Goal: Transaction & Acquisition: Purchase product/service

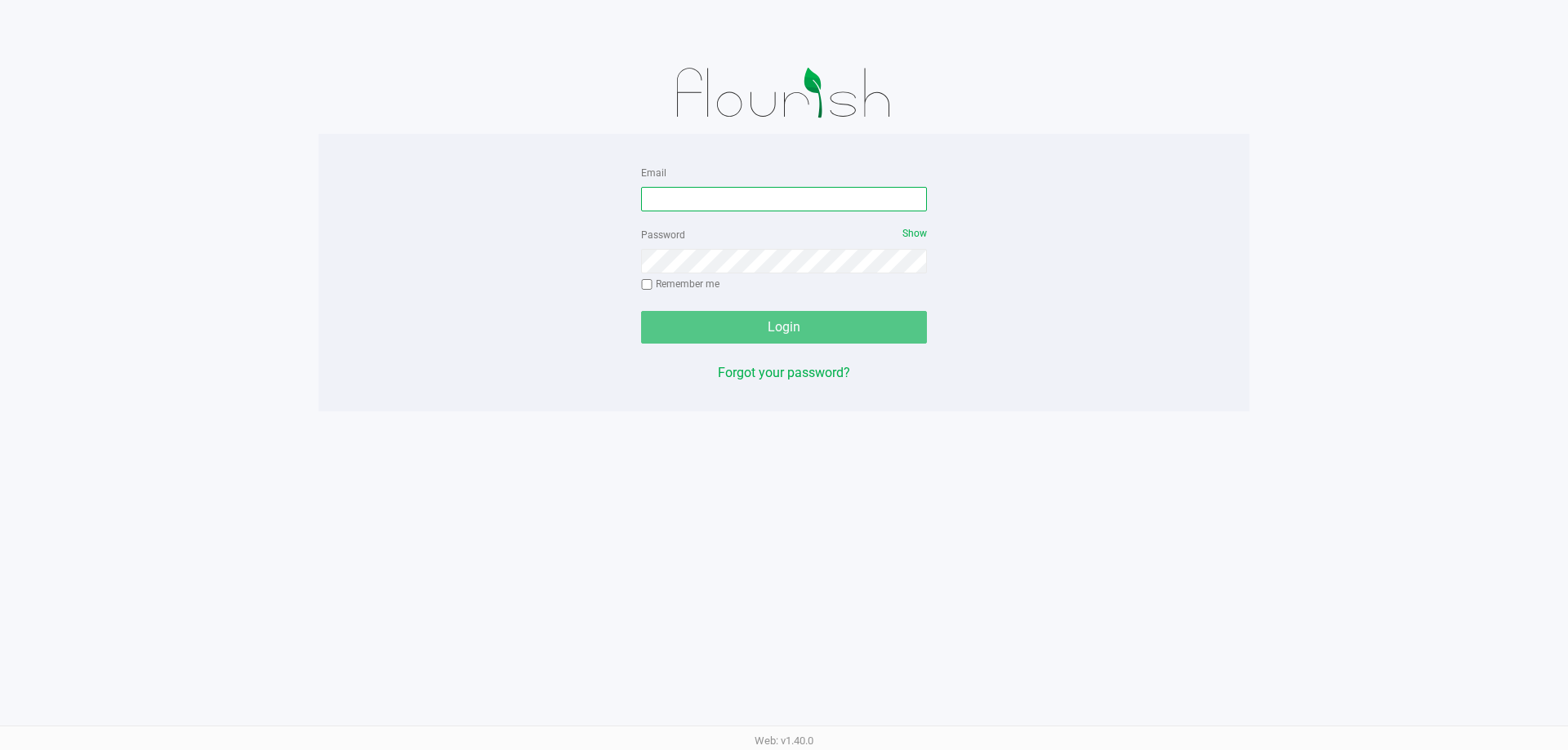
click at [736, 198] on input "Email" at bounding box center [784, 200] width 285 height 25
type input "[EMAIL_ADDRESS][DOMAIN_NAME]"
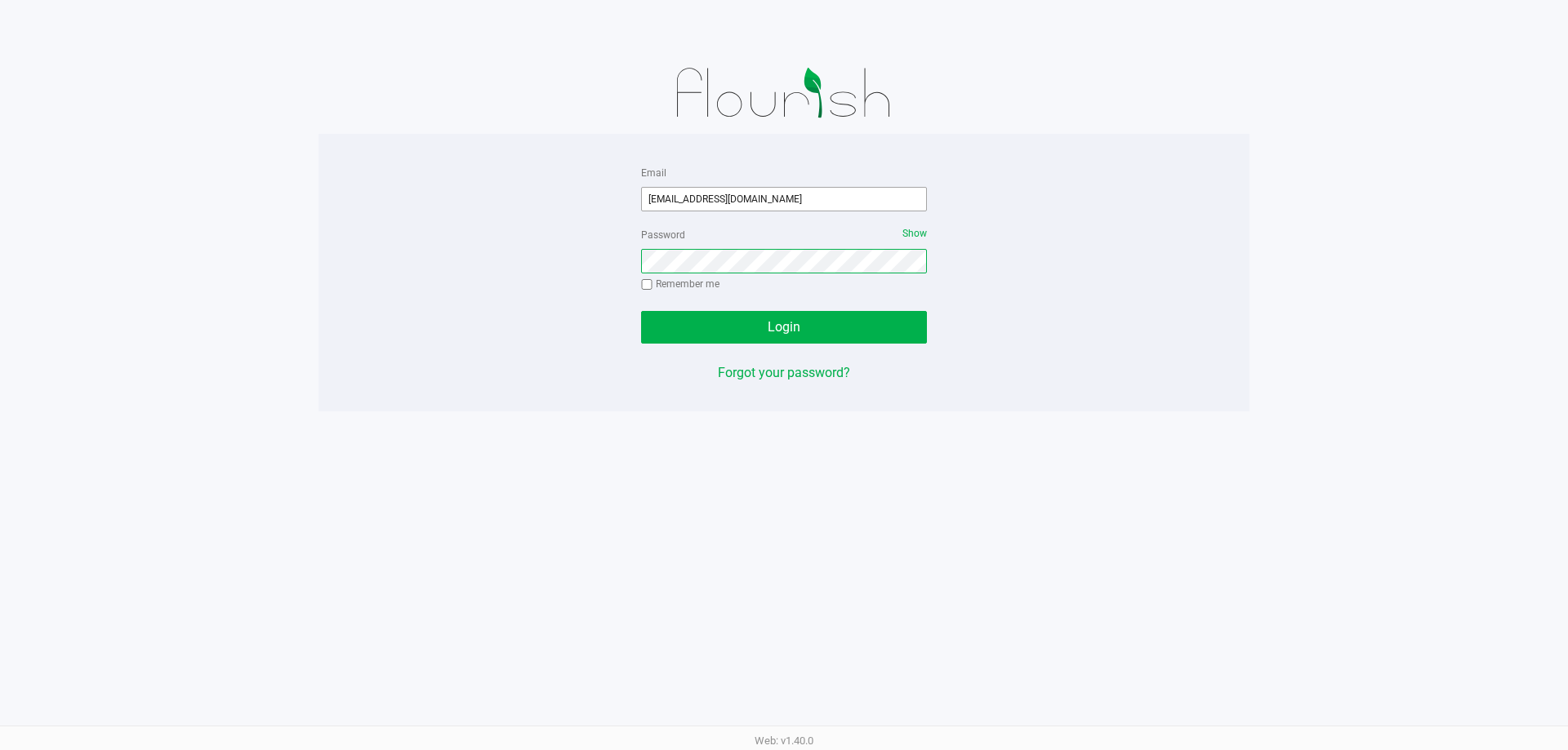
click at [641, 311] on button "Login" at bounding box center [784, 326] width 285 height 32
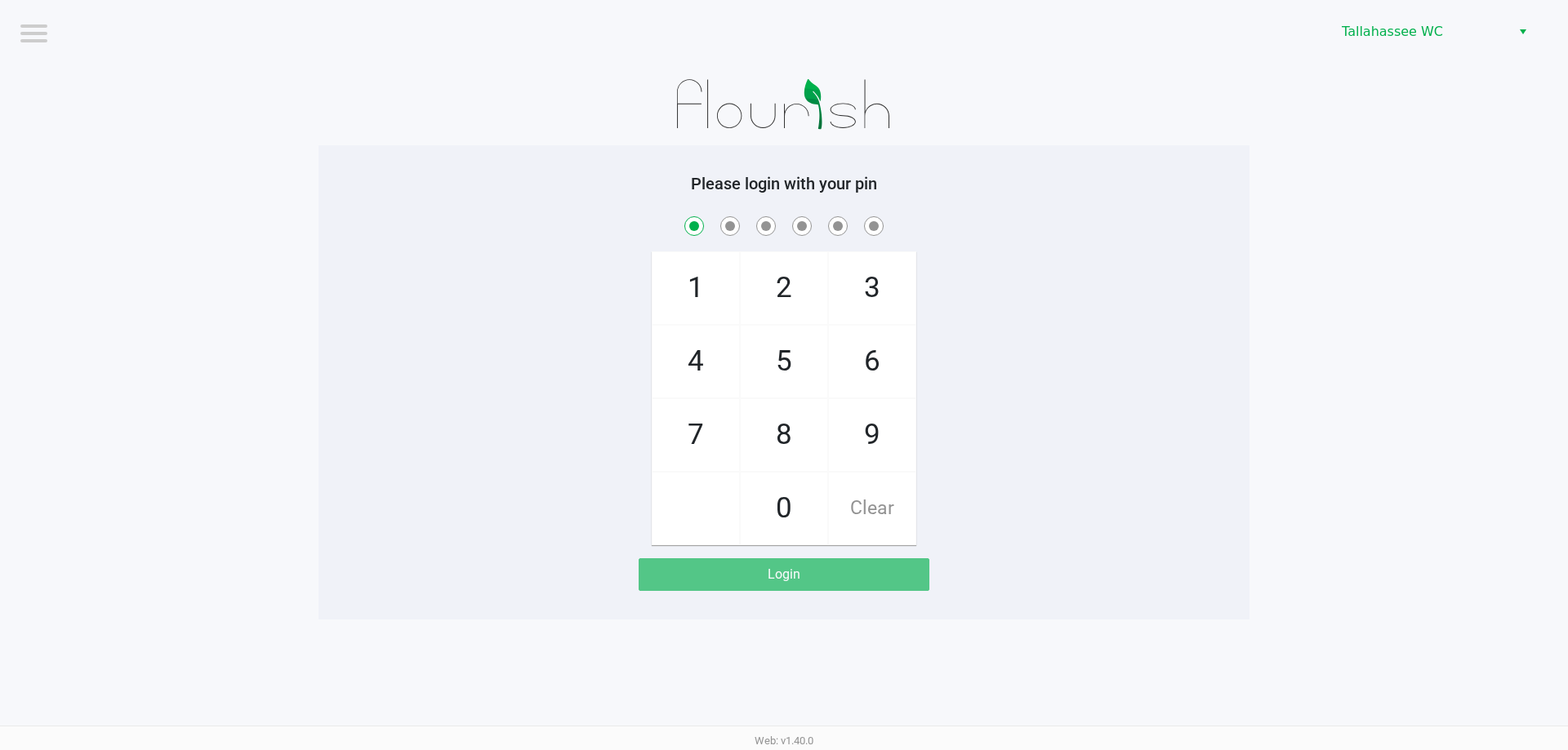
checkbox input "true"
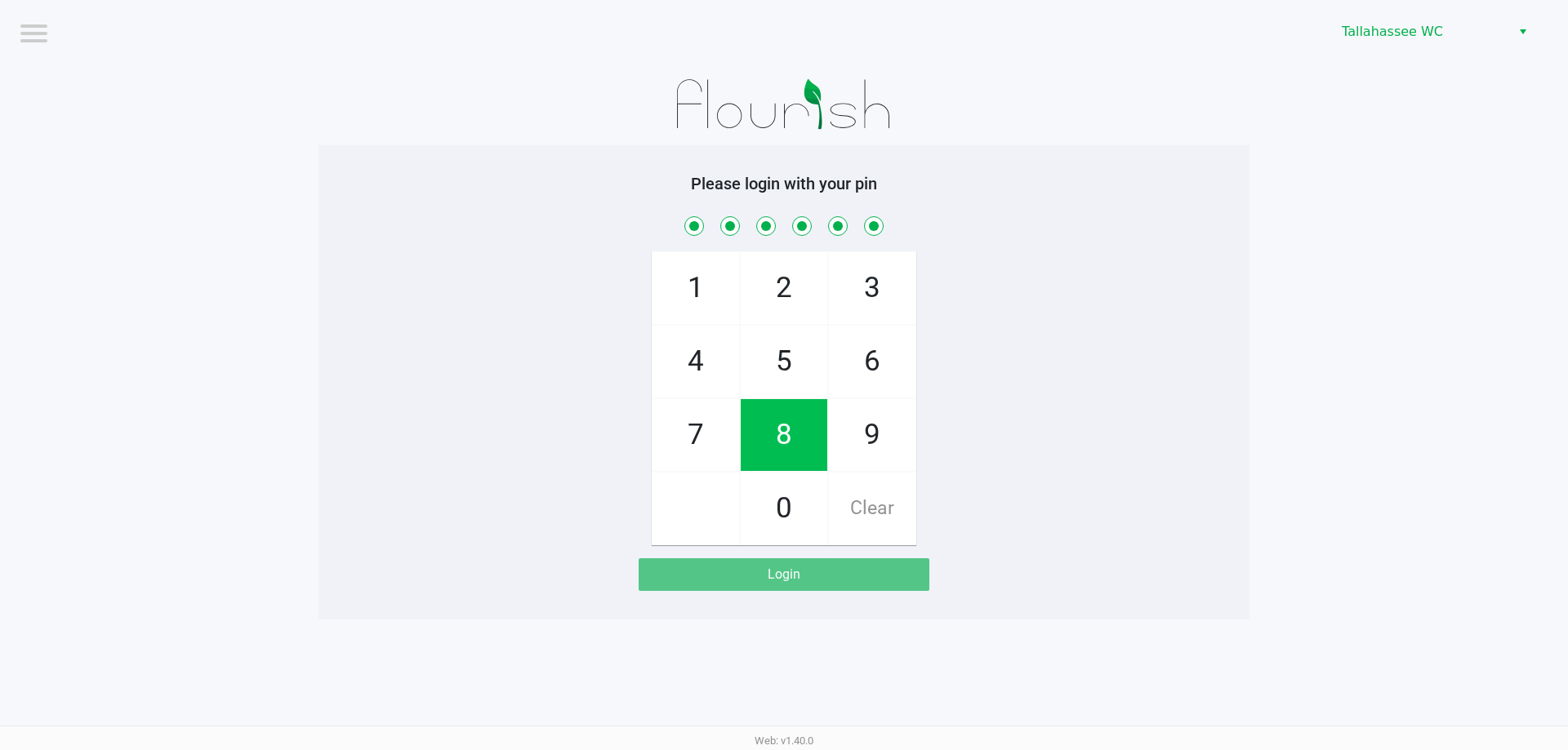
checkbox input "true"
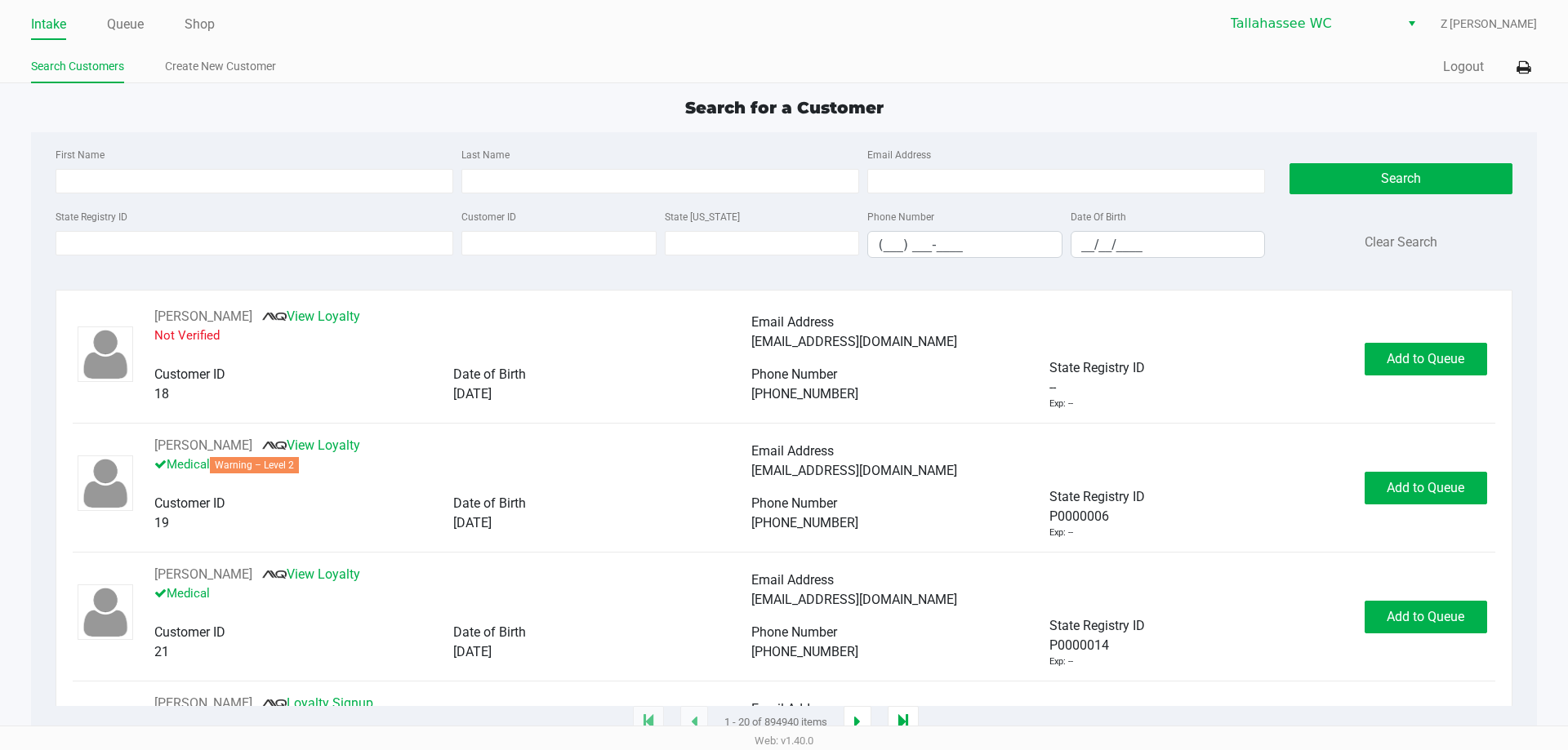
click at [0, 368] on app-all-customers "Search for a Customer First Name Last Name Email Address State Registry ID Cust…" at bounding box center [784, 409] width 1568 height 627
click at [244, 188] on input "First Name" at bounding box center [254, 181] width 397 height 25
click at [250, 252] on input "State Registry ID" at bounding box center [254, 243] width 397 height 25
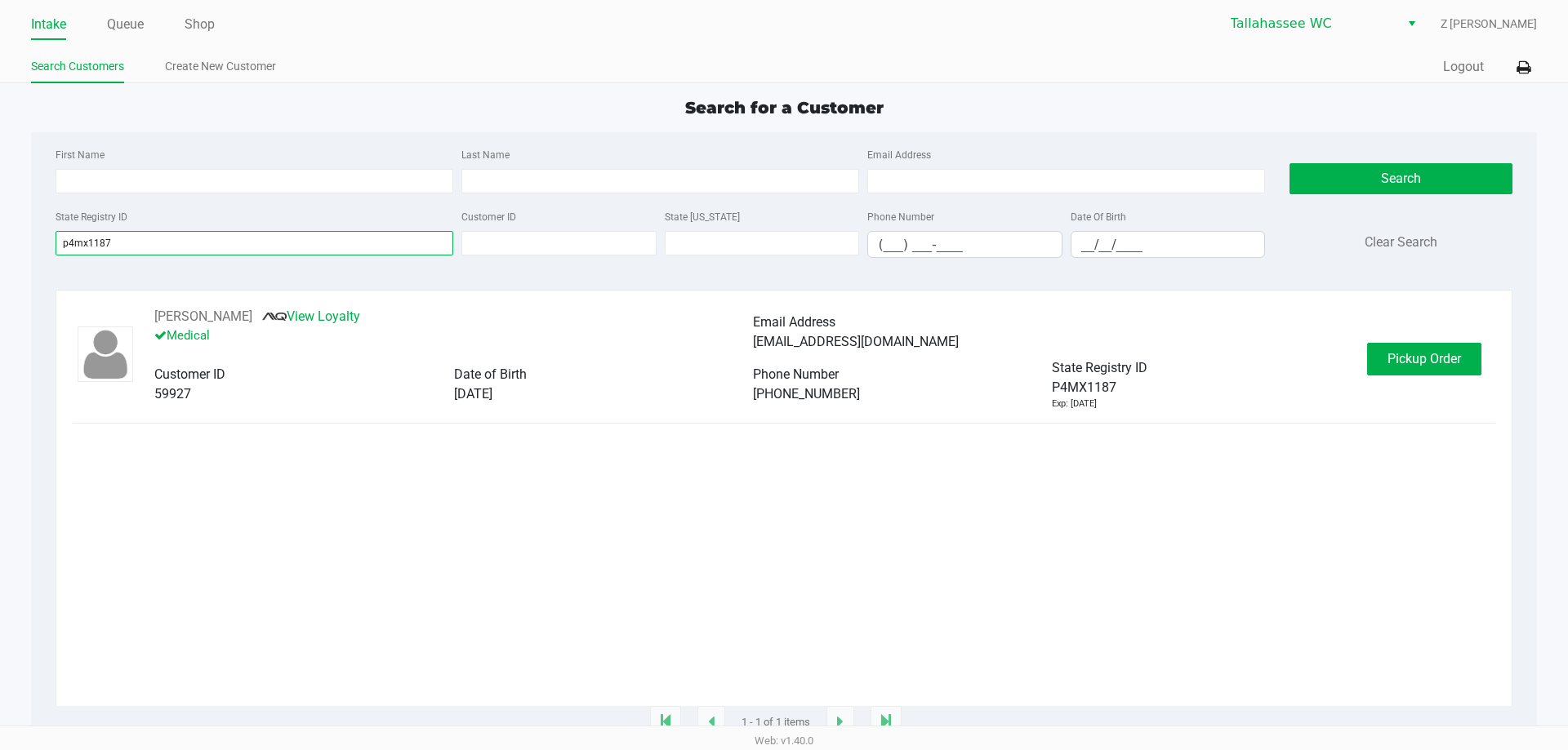
type input "p4mx1187"
click at [1417, 340] on div "[PERSON_NAME] View Loyalty Medical Email Address [EMAIL_ADDRESS][DOMAIN_NAME] C…" at bounding box center [784, 359] width 1422 height 103
click at [1417, 357] on span "Pickup Order" at bounding box center [1424, 359] width 74 height 16
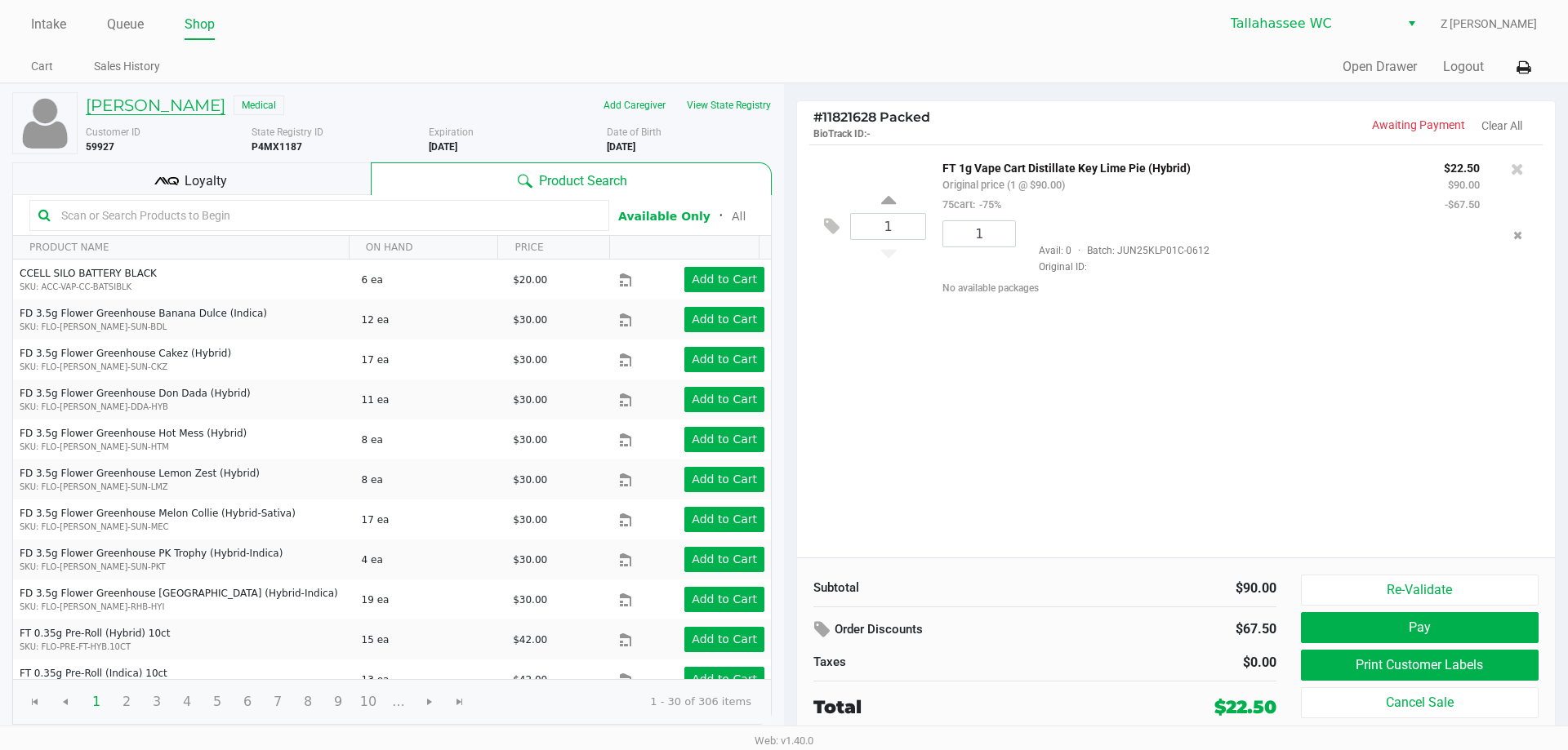
click at [132, 100] on h5 "[PERSON_NAME]" at bounding box center [155, 105] width 139 height 19
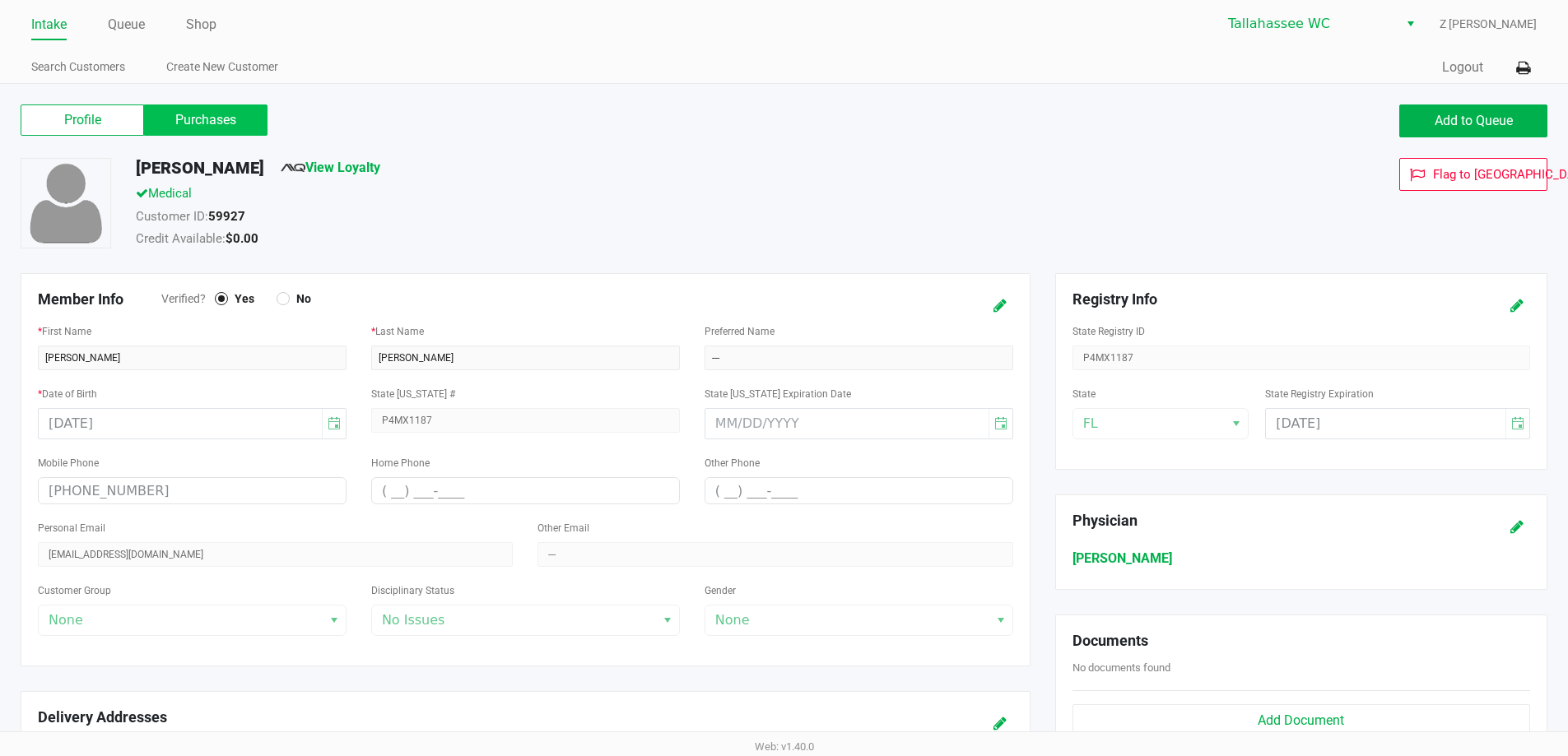
click at [202, 115] on label "Purchases" at bounding box center [206, 119] width 124 height 31
click at [0, 0] on 1 "Purchases" at bounding box center [0, 0] width 0 height 0
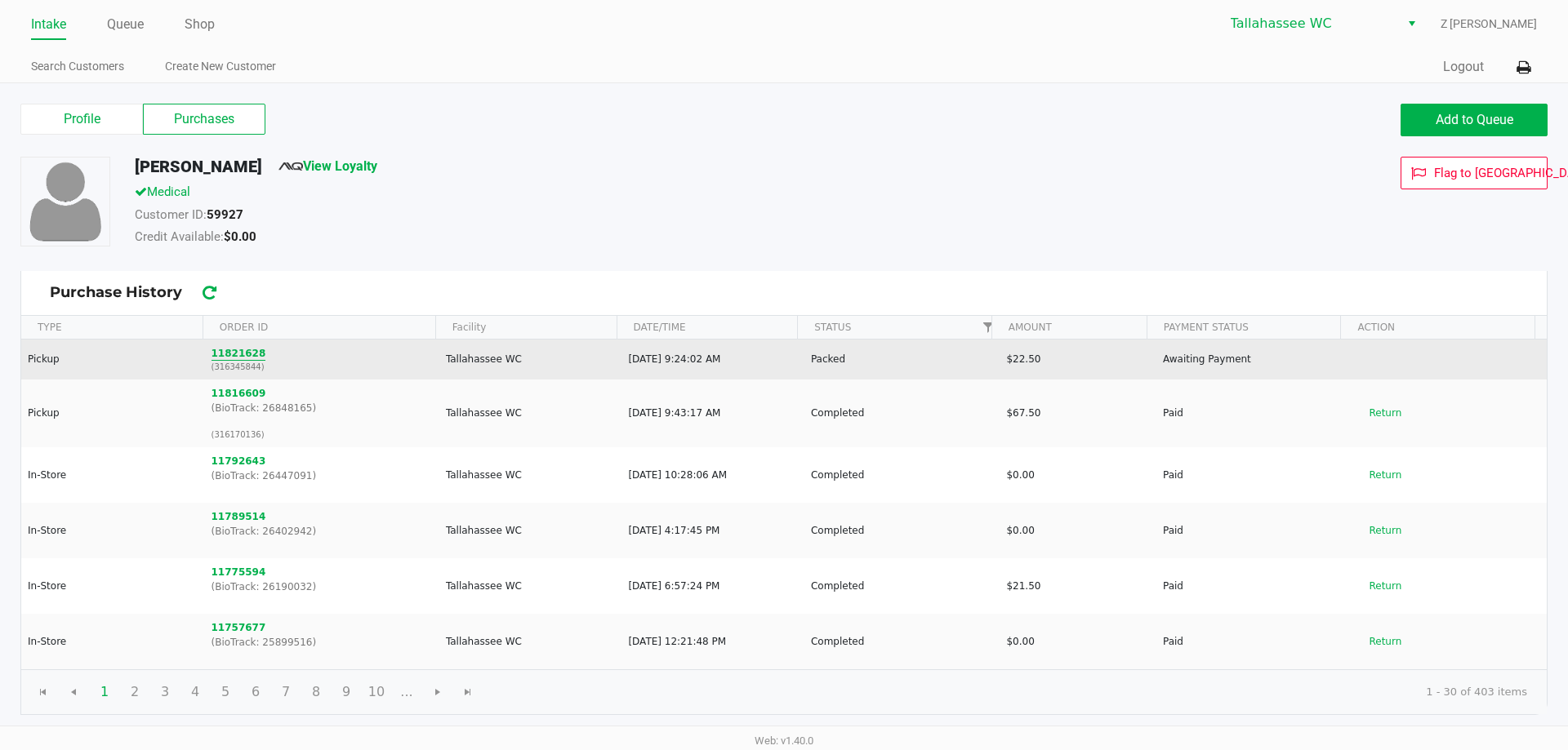
click at [232, 347] on button "11821628" at bounding box center [239, 353] width 54 height 15
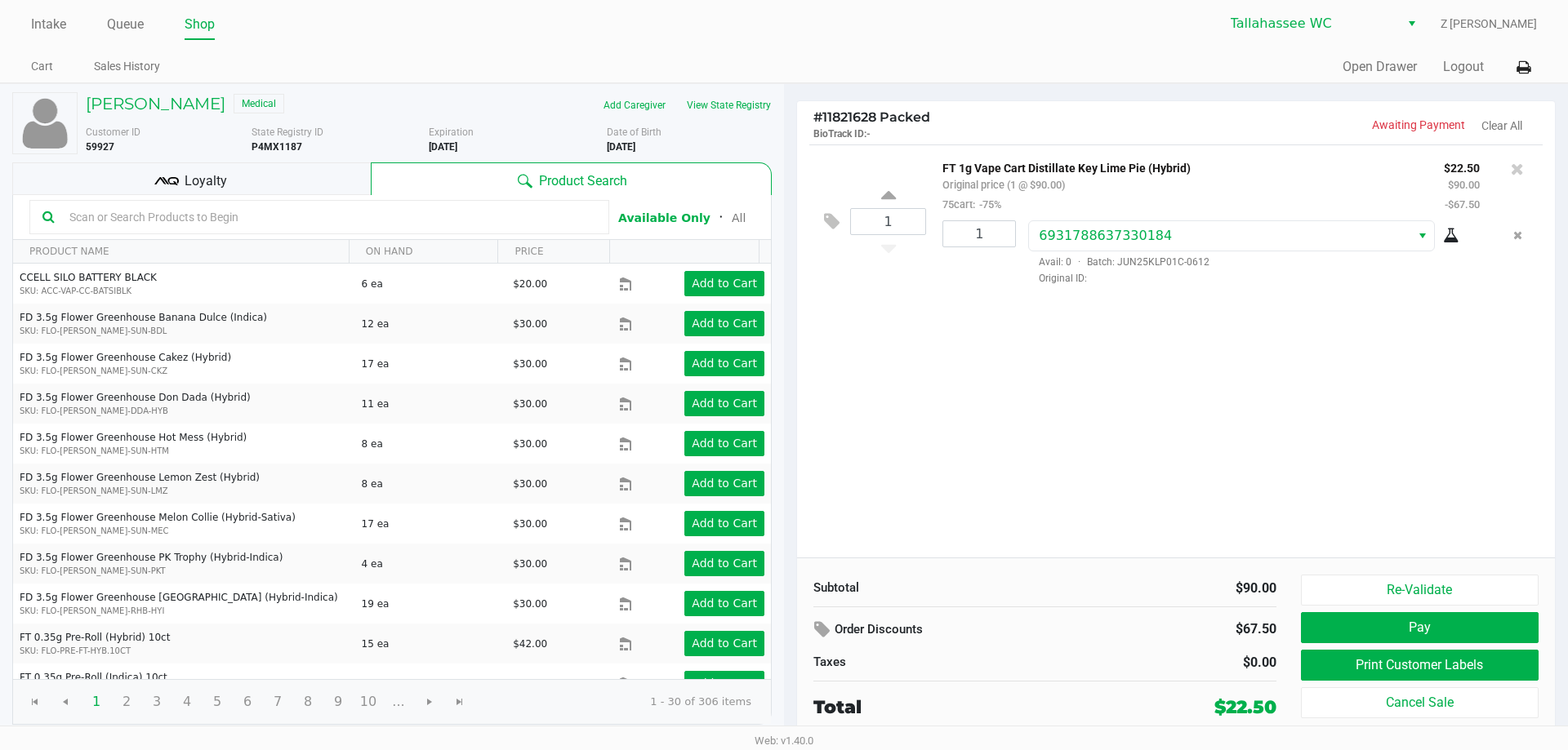
click at [1170, 344] on div "1 FT 1g Vape Cart Distillate Key Lime Pie (Hybrid) Original price (1 @ $90.00) …" at bounding box center [1175, 351] width 757 height 413
click at [1431, 617] on button "Pay" at bounding box center [1419, 627] width 237 height 31
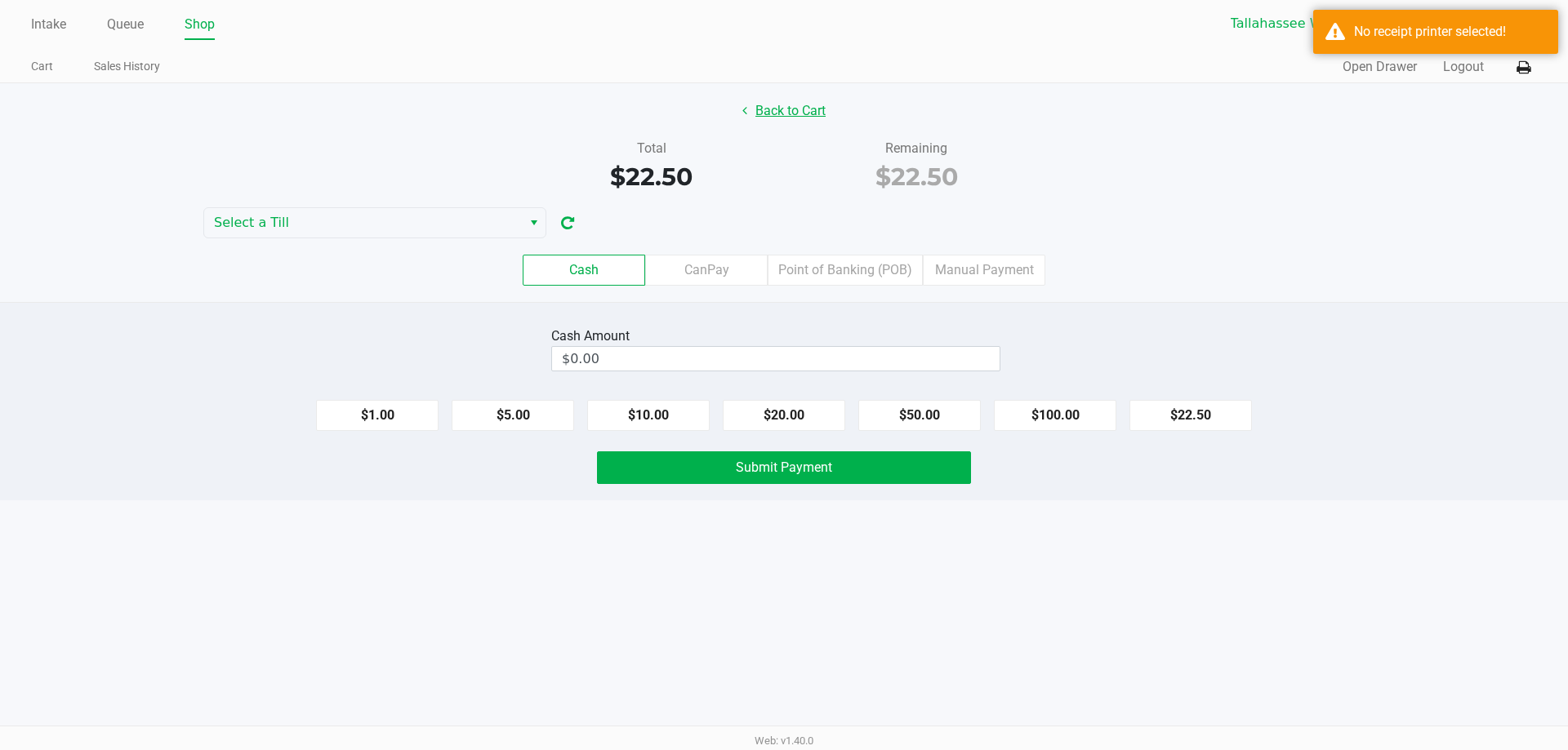
click at [812, 121] on button "Back to Cart" at bounding box center [784, 110] width 104 height 31
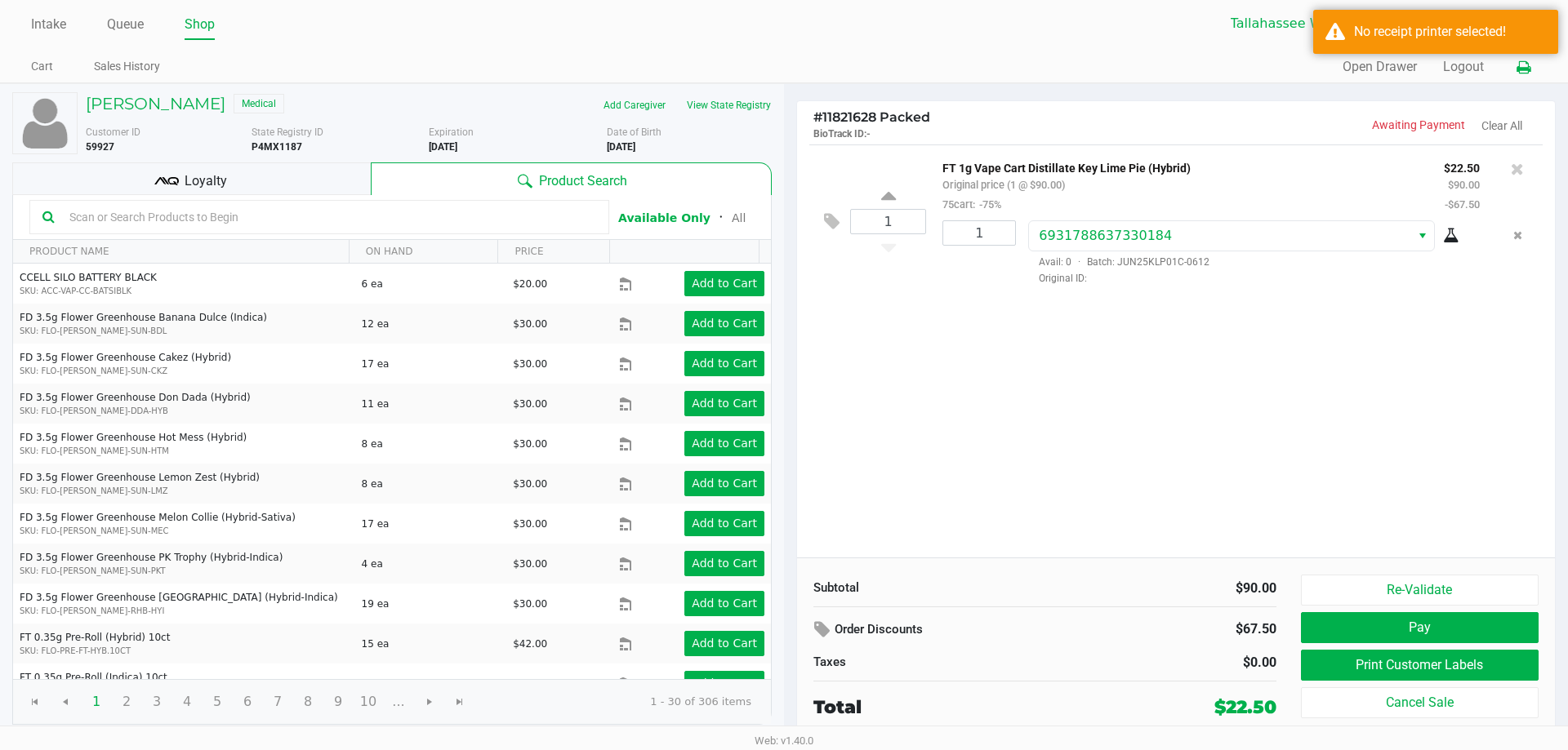
click at [1527, 67] on icon at bounding box center [1523, 67] width 14 height 11
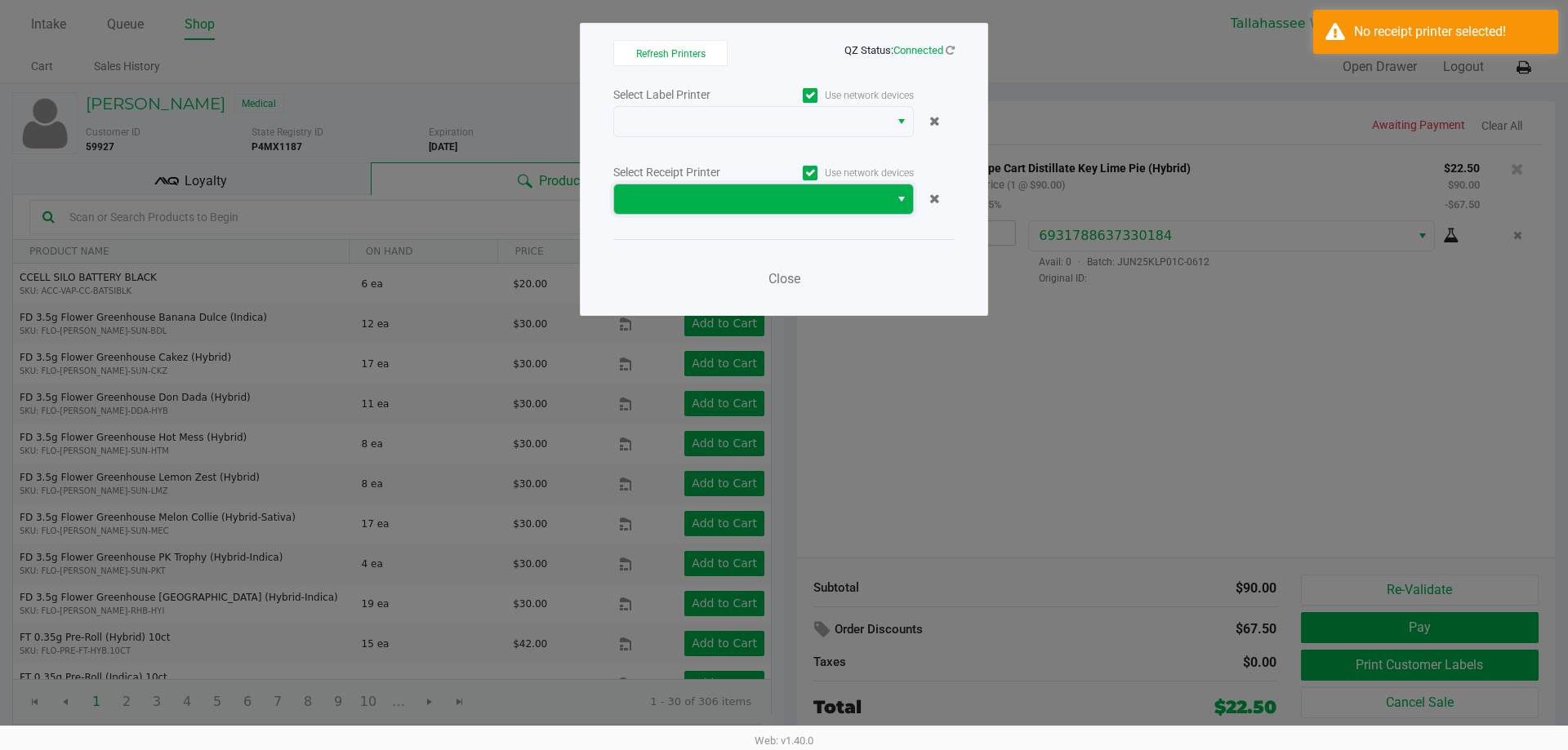
click at [819, 196] on span at bounding box center [752, 199] width 256 height 19
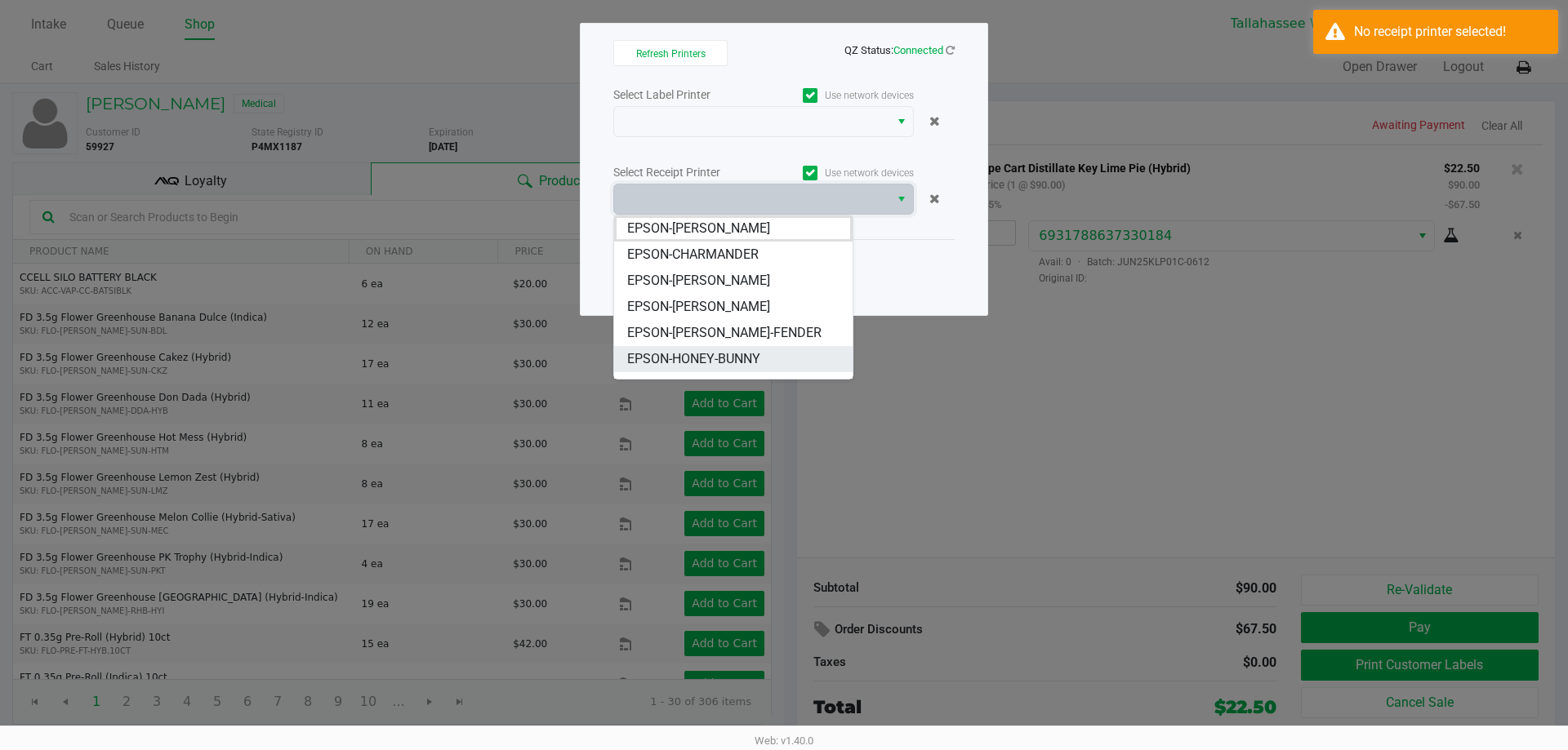
click at [688, 361] on span "EPSON-HONEY-BUNNY" at bounding box center [693, 359] width 133 height 19
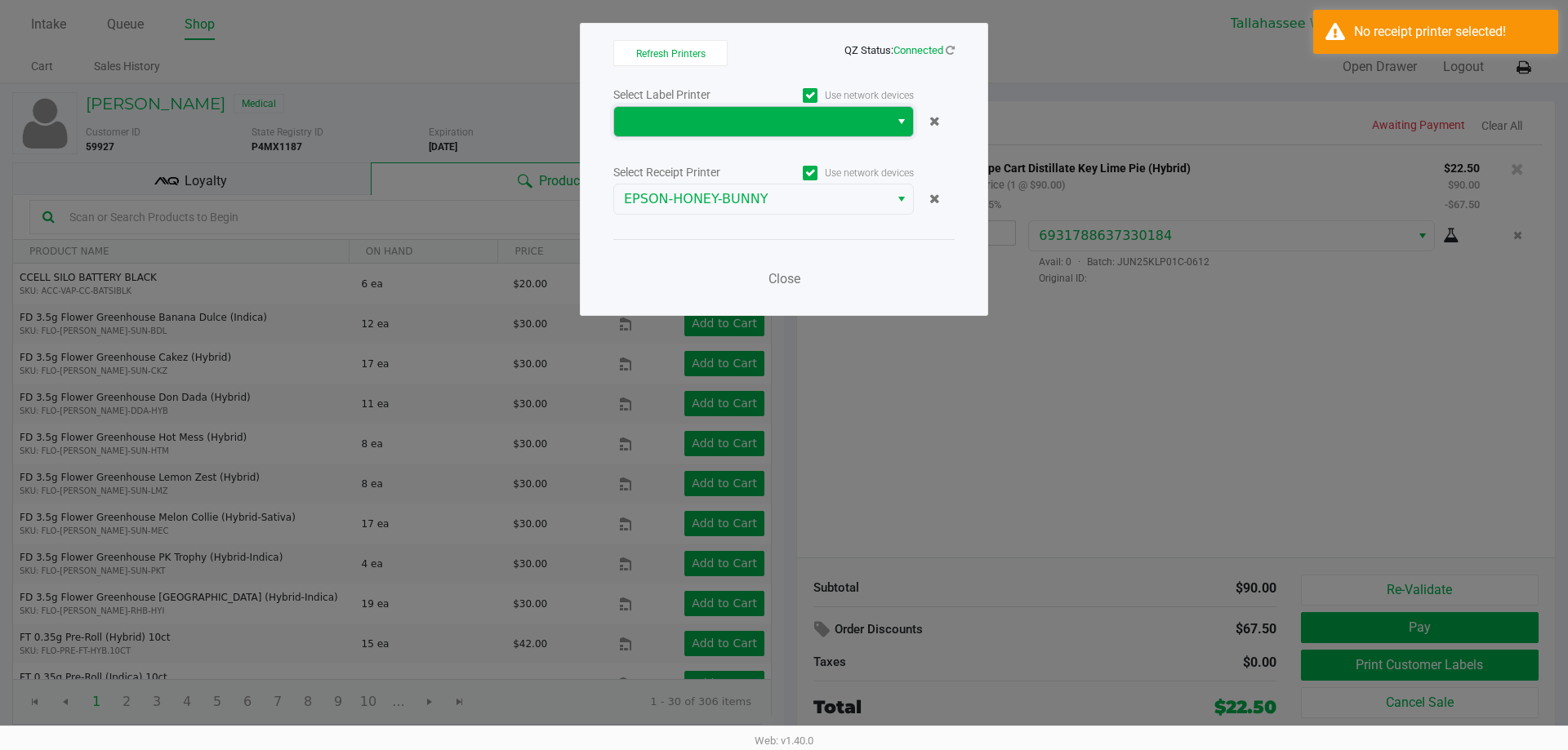
click at [693, 129] on span at bounding box center [752, 122] width 256 height 19
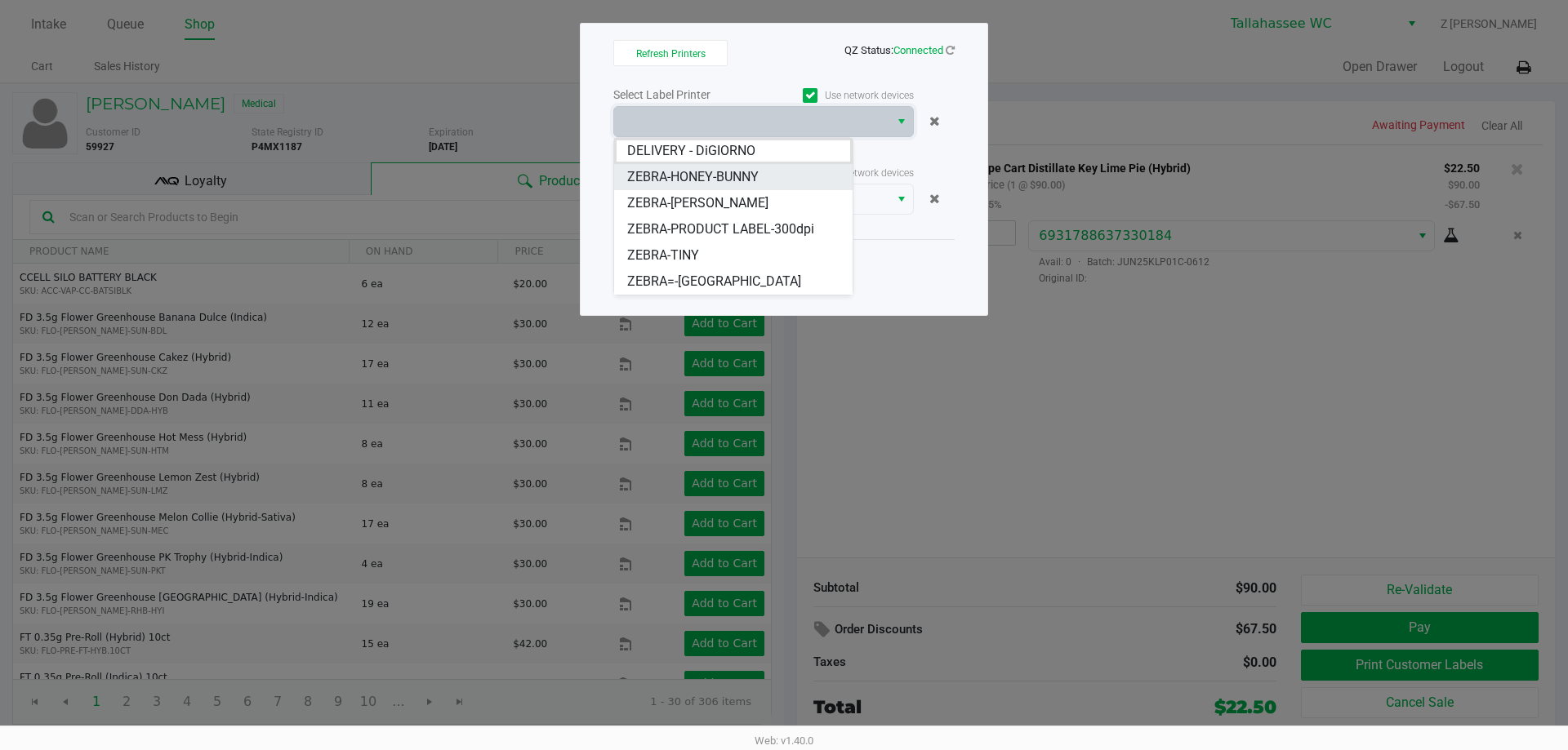
click at [721, 176] on span "ZEBRA-HONEY-BUNNY" at bounding box center [693, 177] width 131 height 19
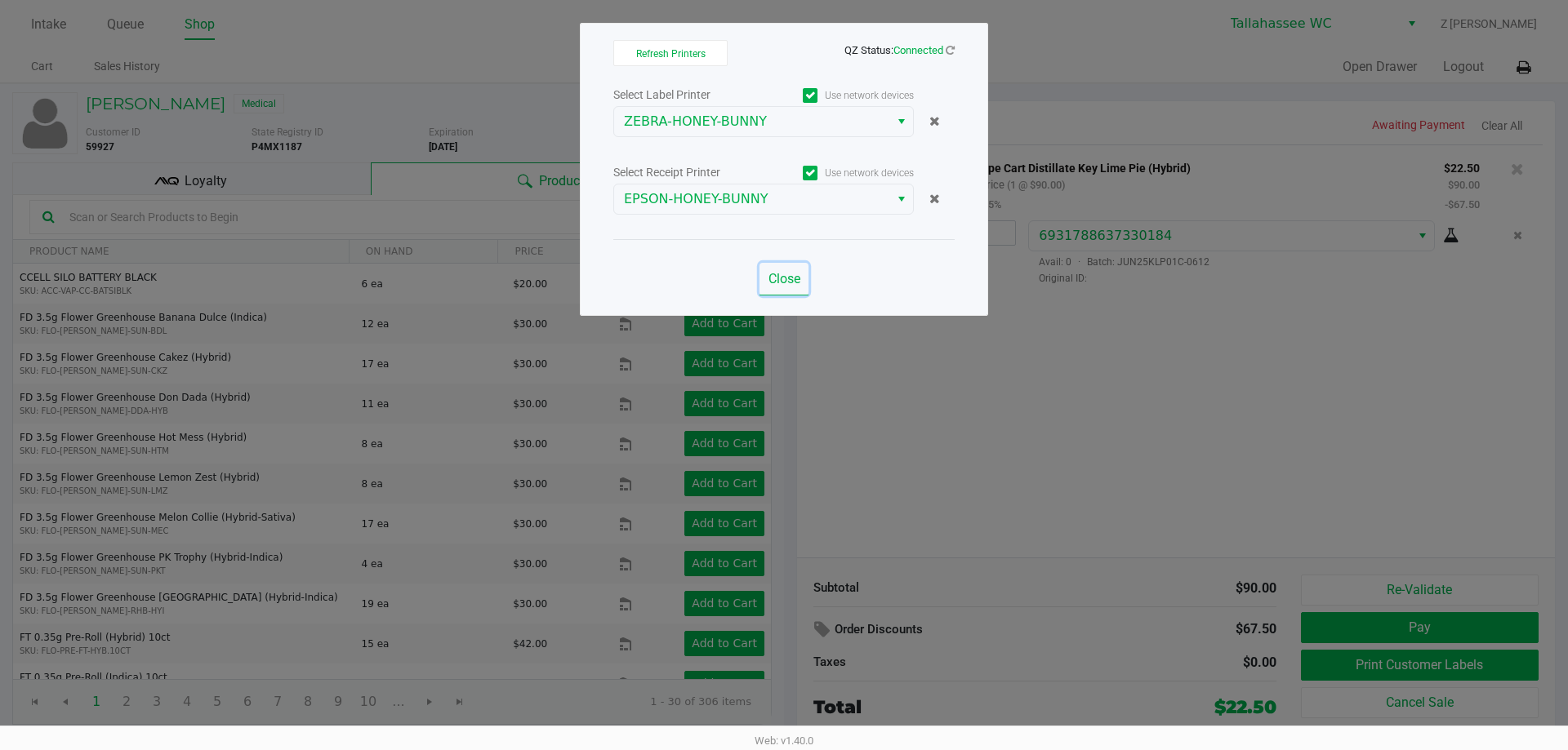
drag, startPoint x: 788, startPoint y: 277, endPoint x: 276, endPoint y: 164, distance: 524.3
click at [788, 277] on span "Close" at bounding box center [784, 279] width 32 height 16
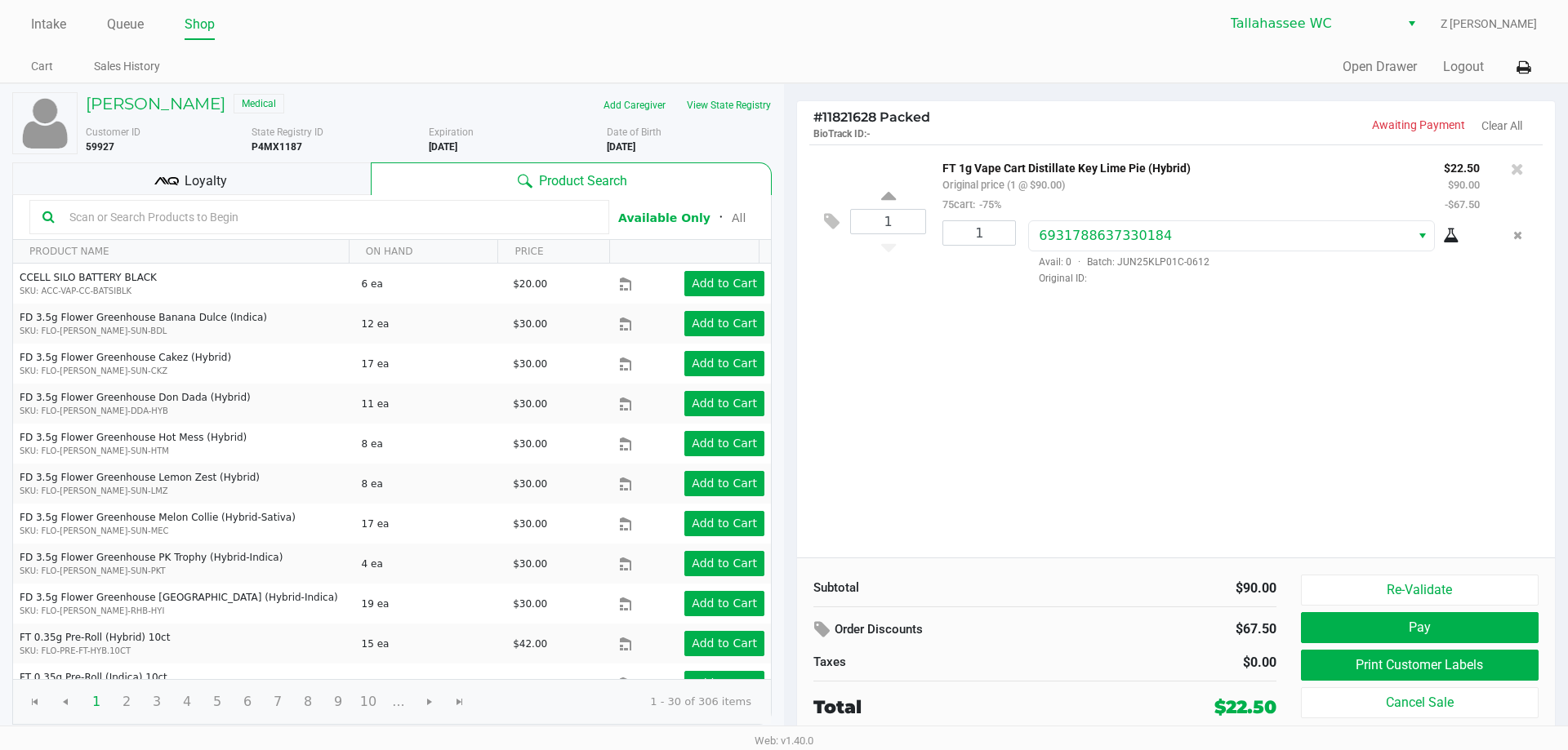
click at [247, 180] on div "Loyalty" at bounding box center [191, 179] width 358 height 32
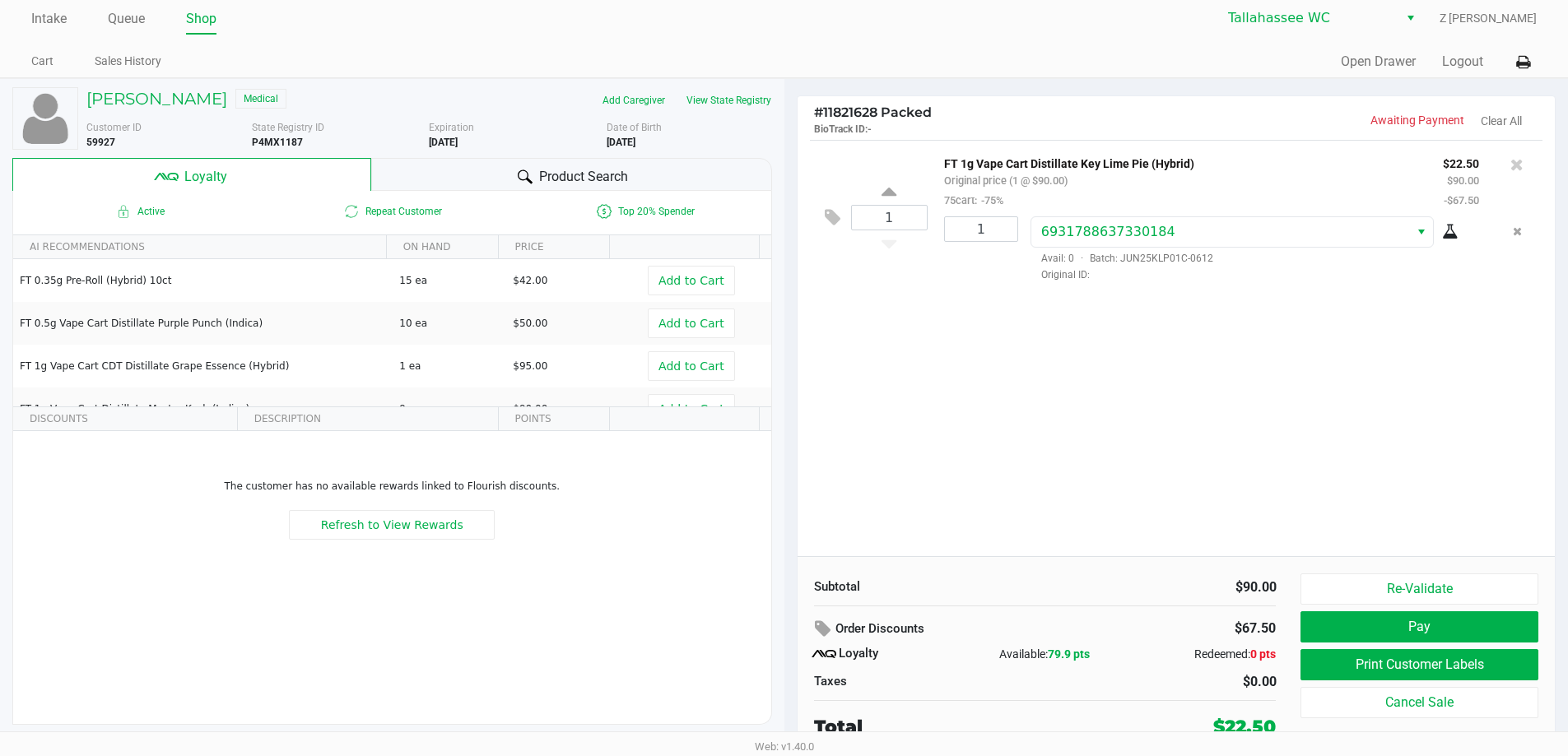
scroll to position [7, 0]
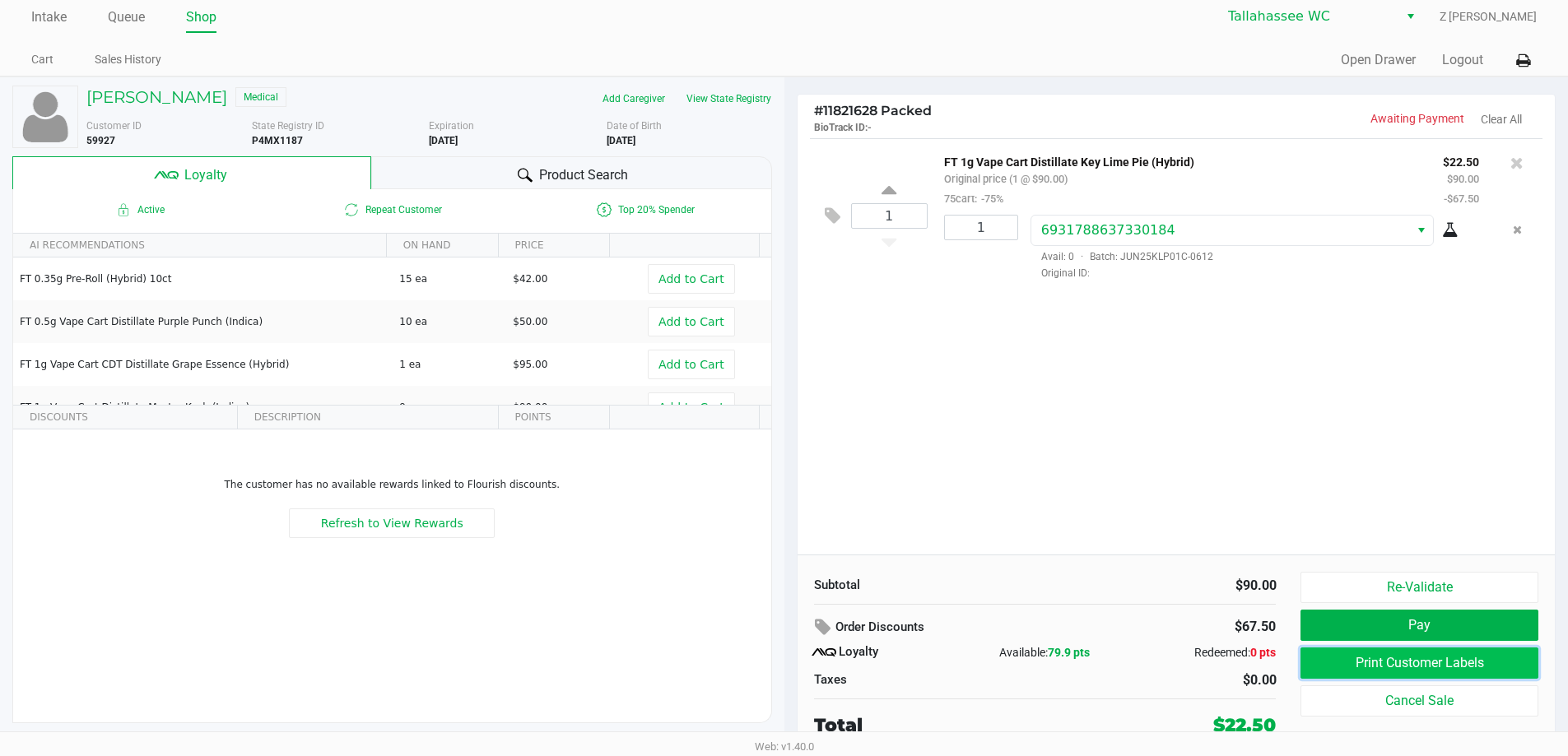
click at [1458, 674] on button "Print Customer Labels" at bounding box center [1419, 662] width 237 height 31
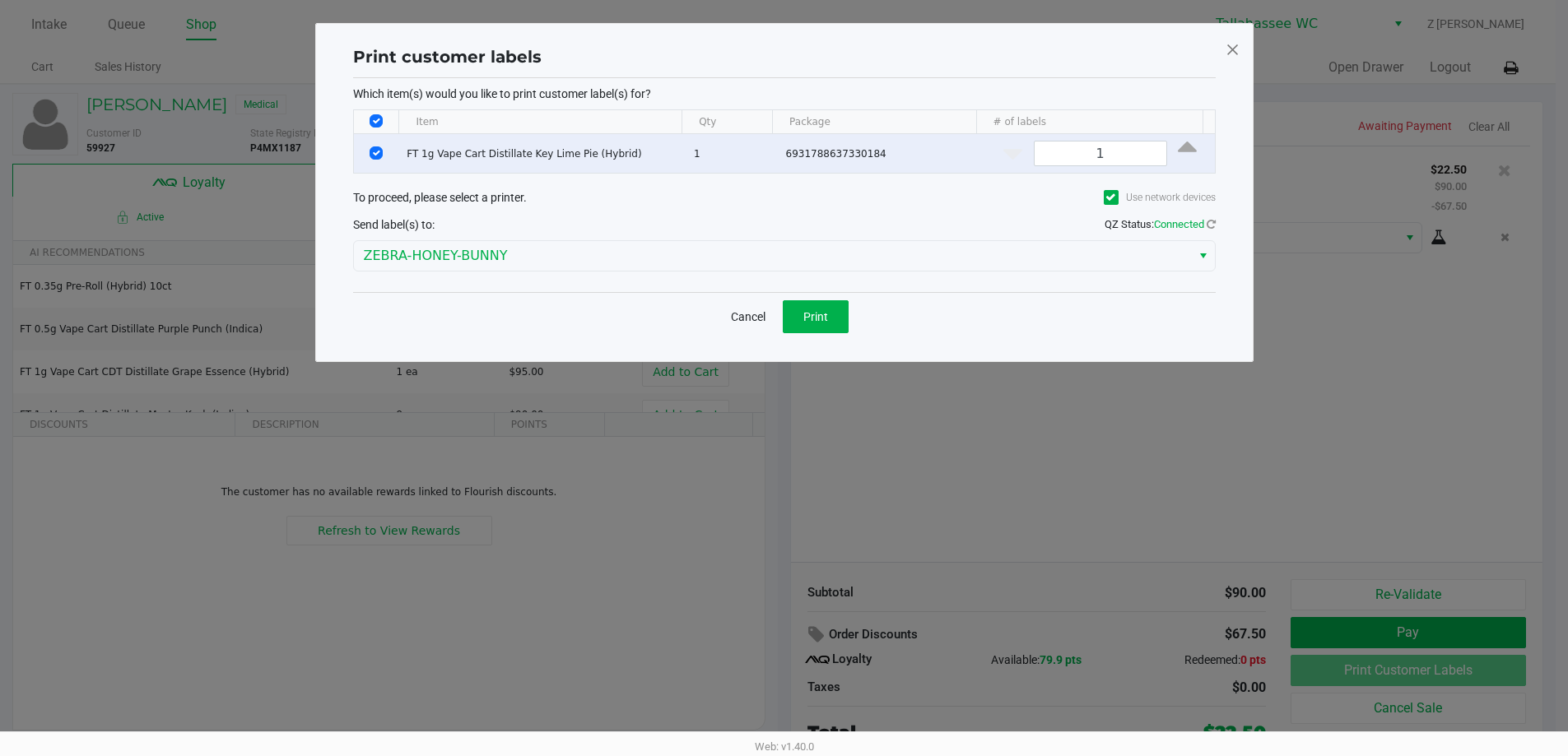
scroll to position [0, 0]
click at [832, 330] on button "Print" at bounding box center [821, 316] width 66 height 33
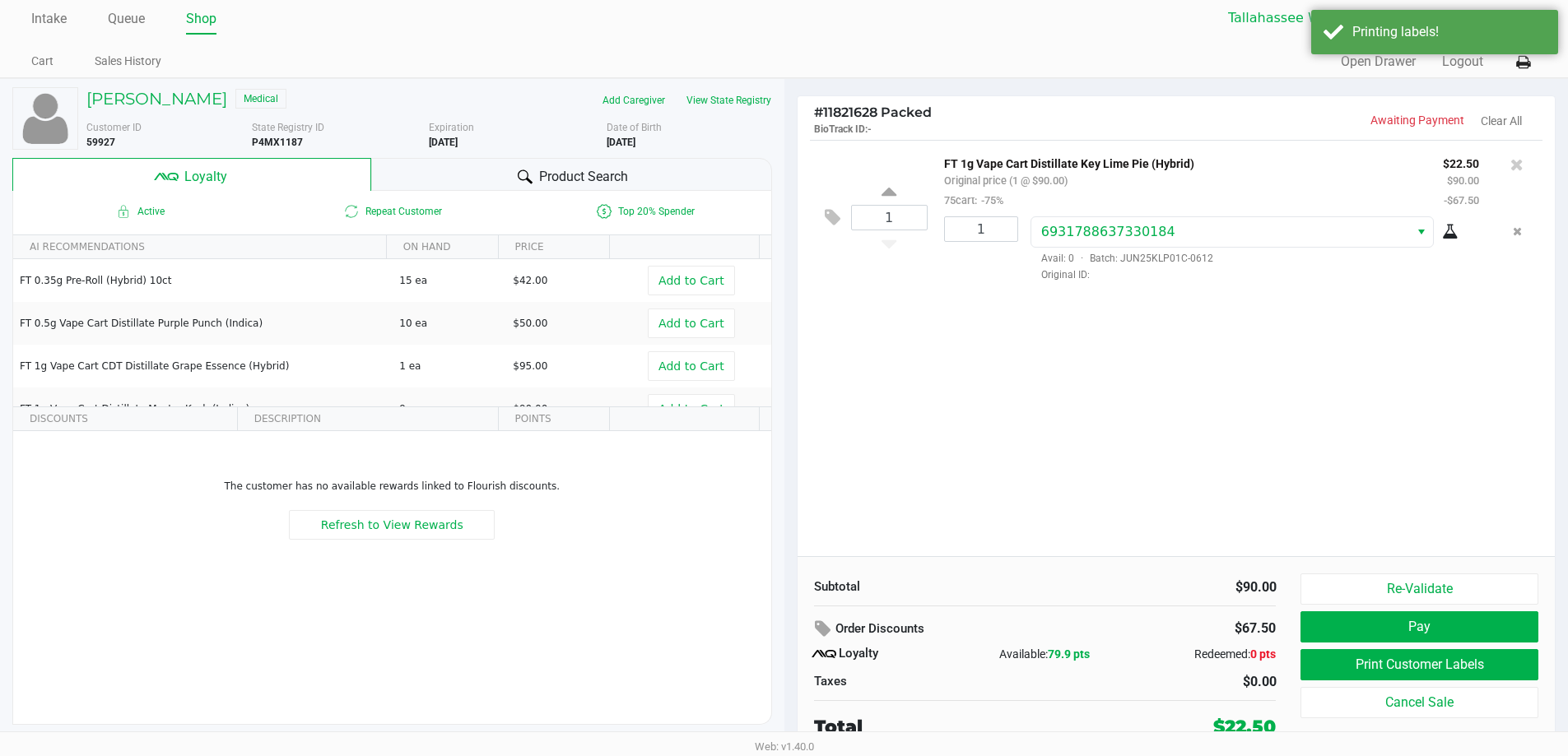
scroll to position [7, 0]
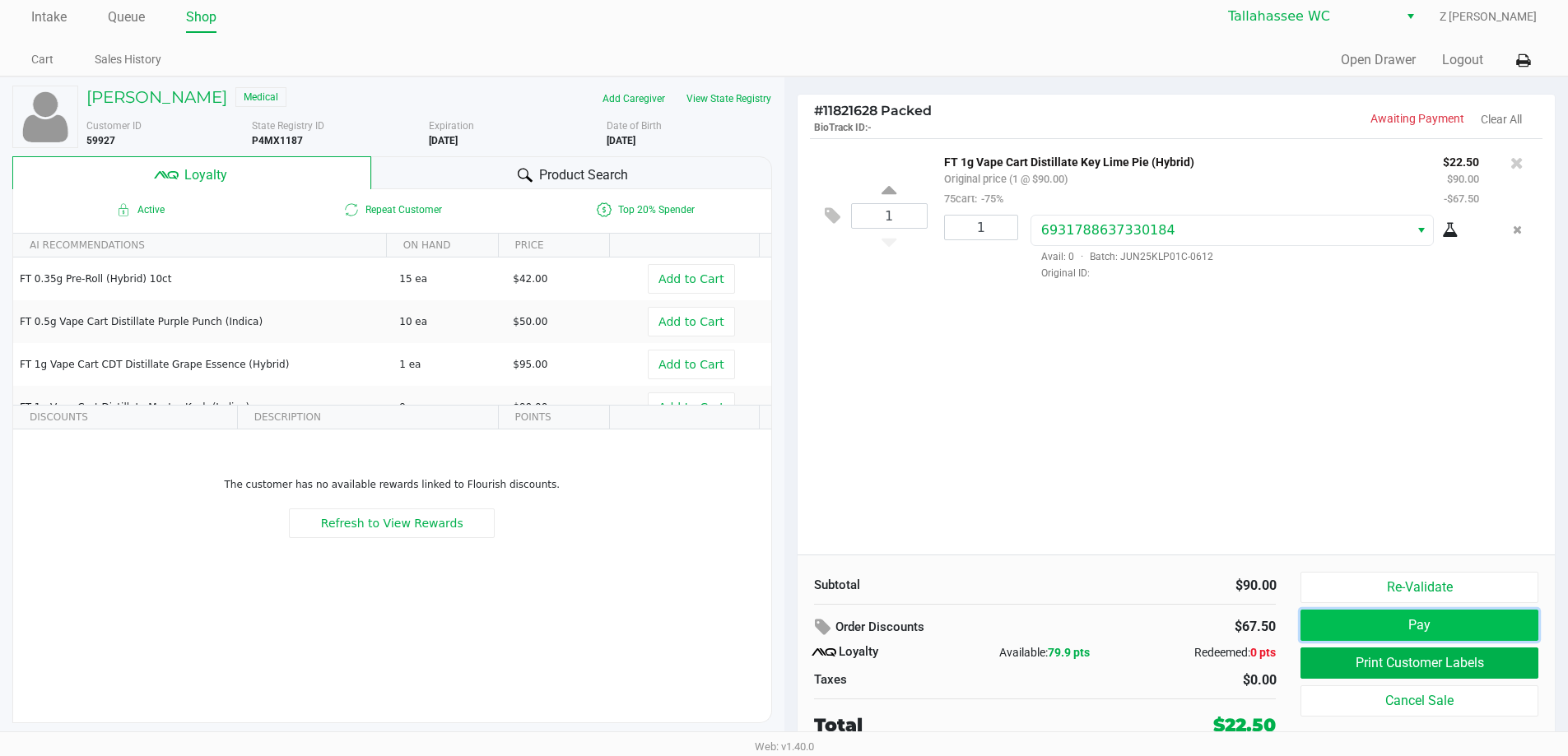
click at [1423, 629] on button "Pay" at bounding box center [1419, 625] width 237 height 31
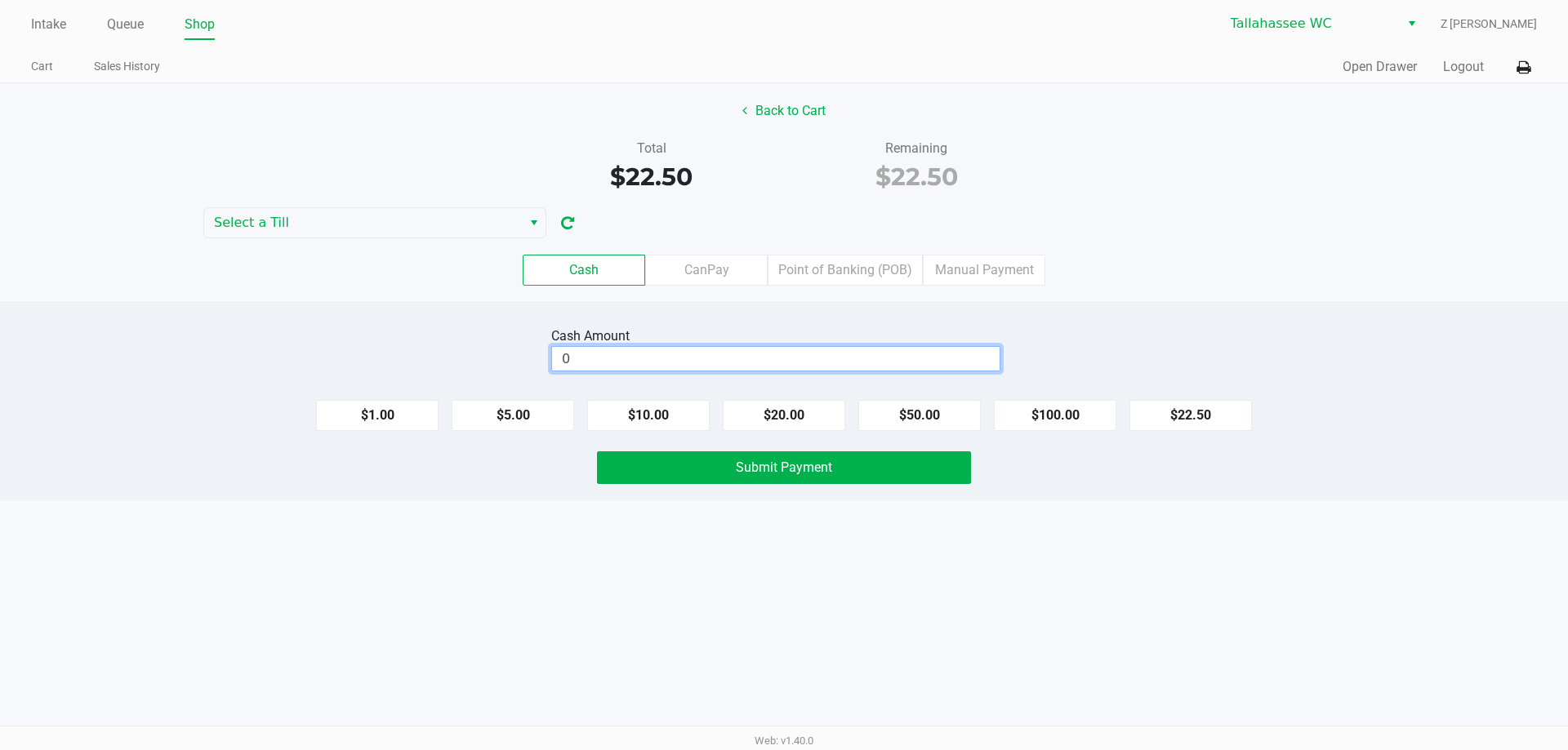
click at [802, 355] on input "0" at bounding box center [775, 358] width 447 height 24
type input "$25.00"
click at [894, 466] on button "Submit Payment" at bounding box center [784, 467] width 374 height 32
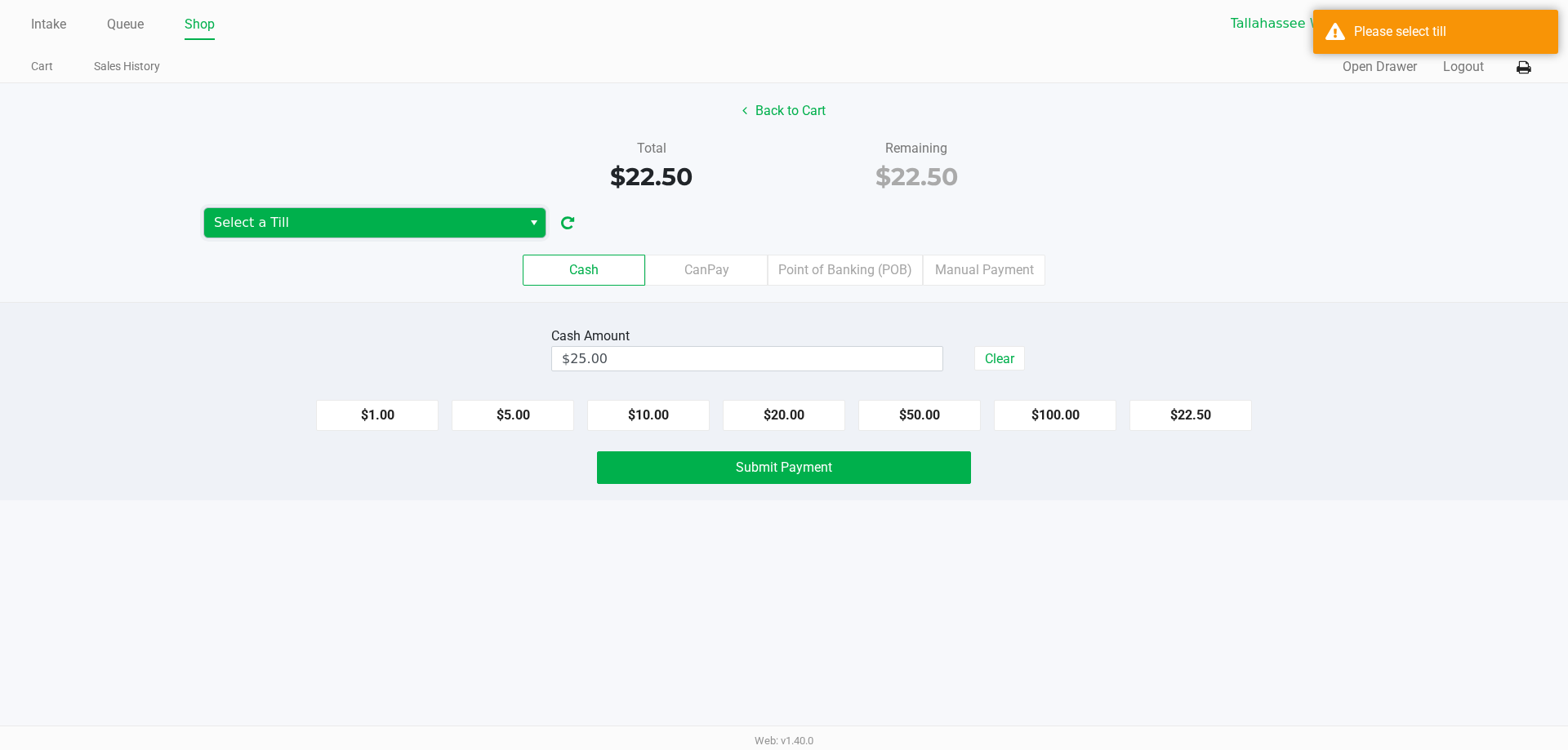
click at [358, 222] on span "Select a Till" at bounding box center [362, 222] width 298 height 19
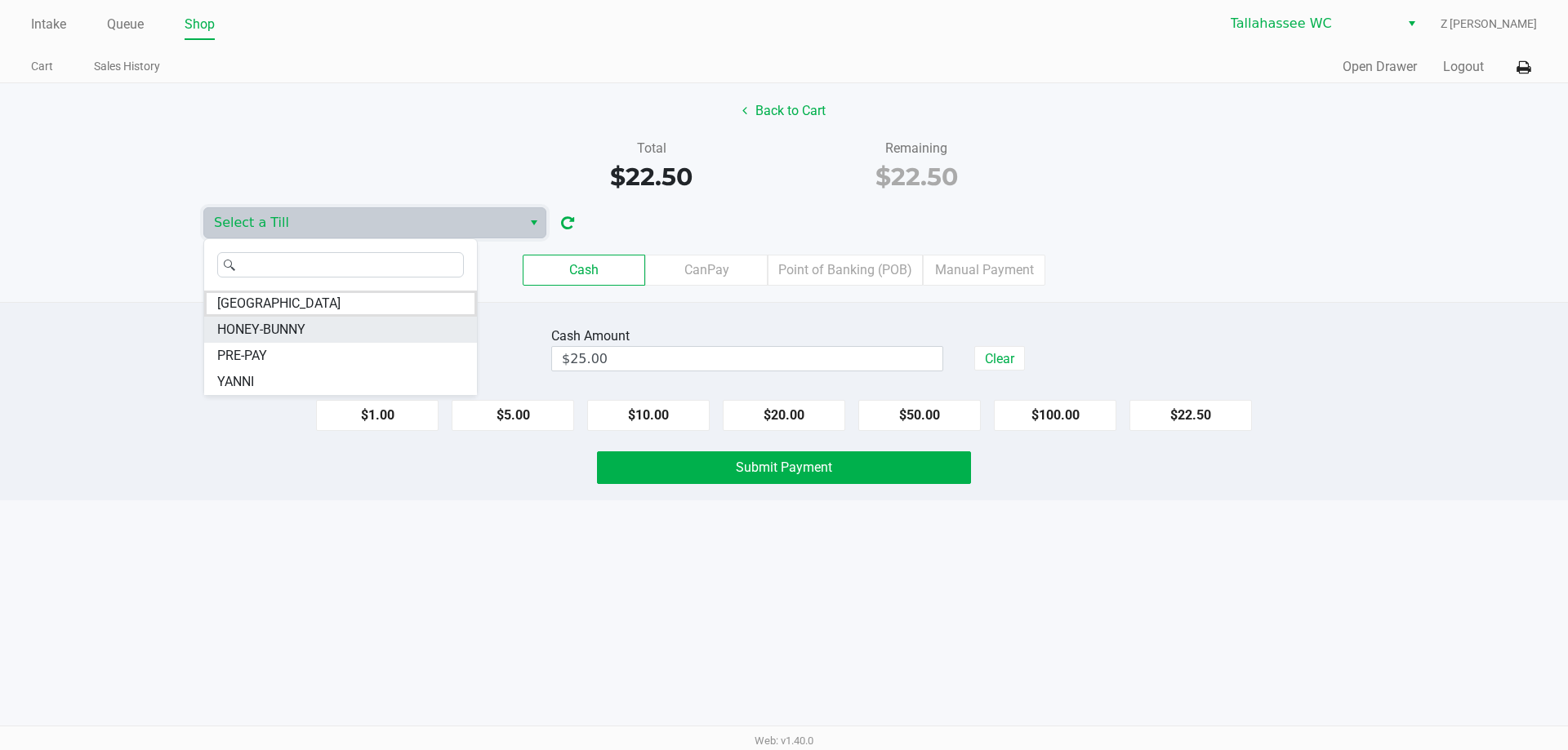
click at [306, 335] on span "HONEY-BUNNY" at bounding box center [261, 330] width 88 height 19
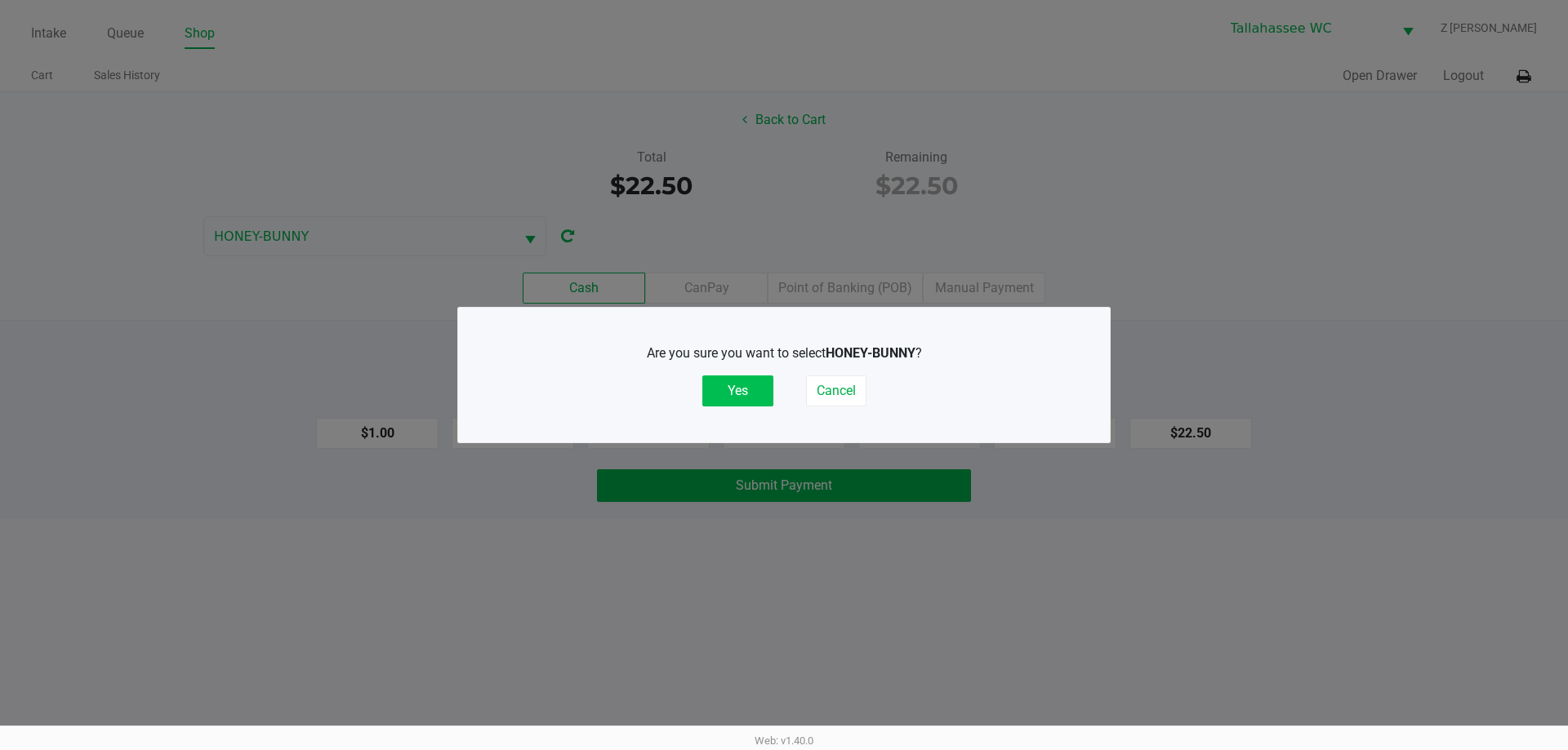
click at [734, 383] on button "Yes" at bounding box center [737, 390] width 71 height 31
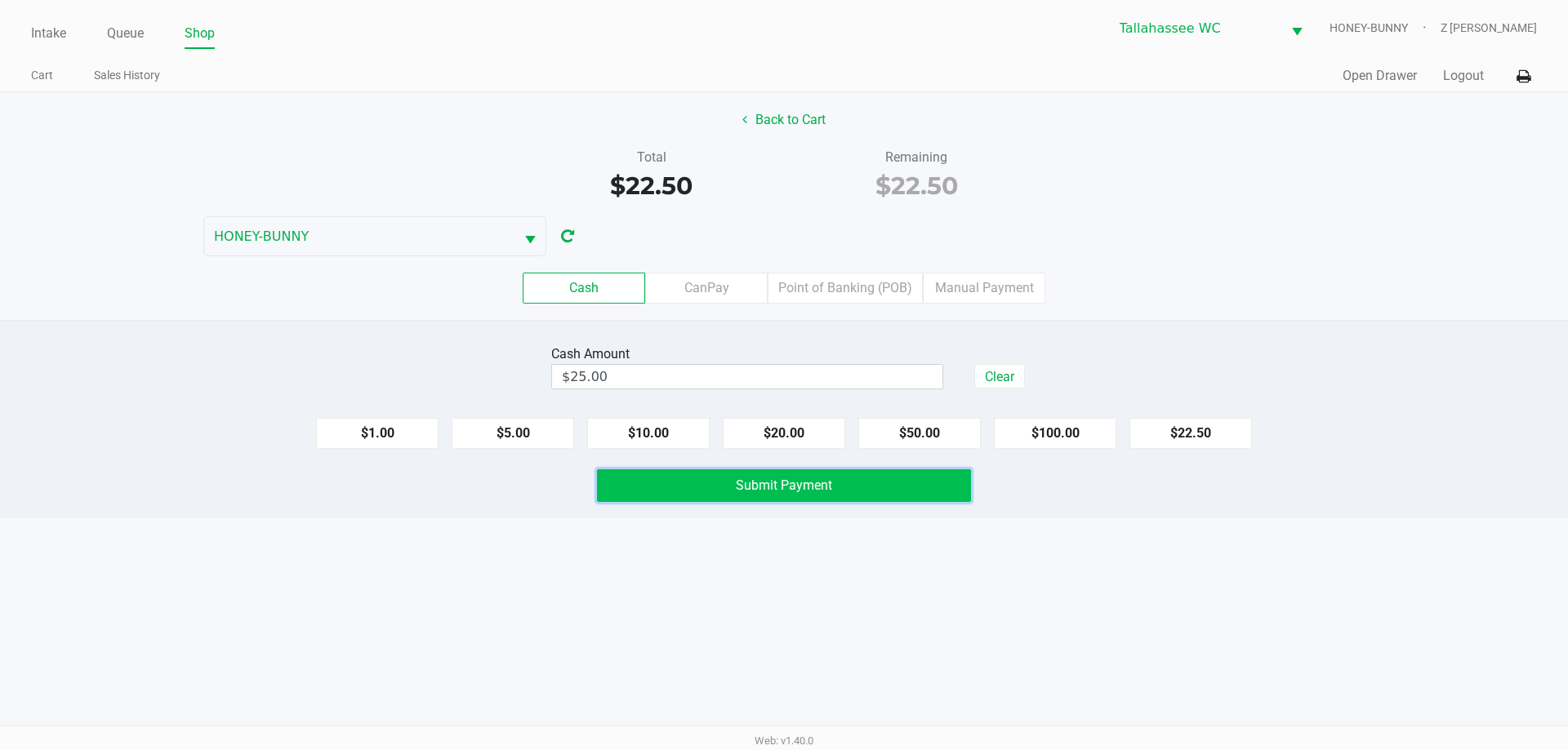
click at [783, 493] on button "Submit Payment" at bounding box center [784, 485] width 374 height 32
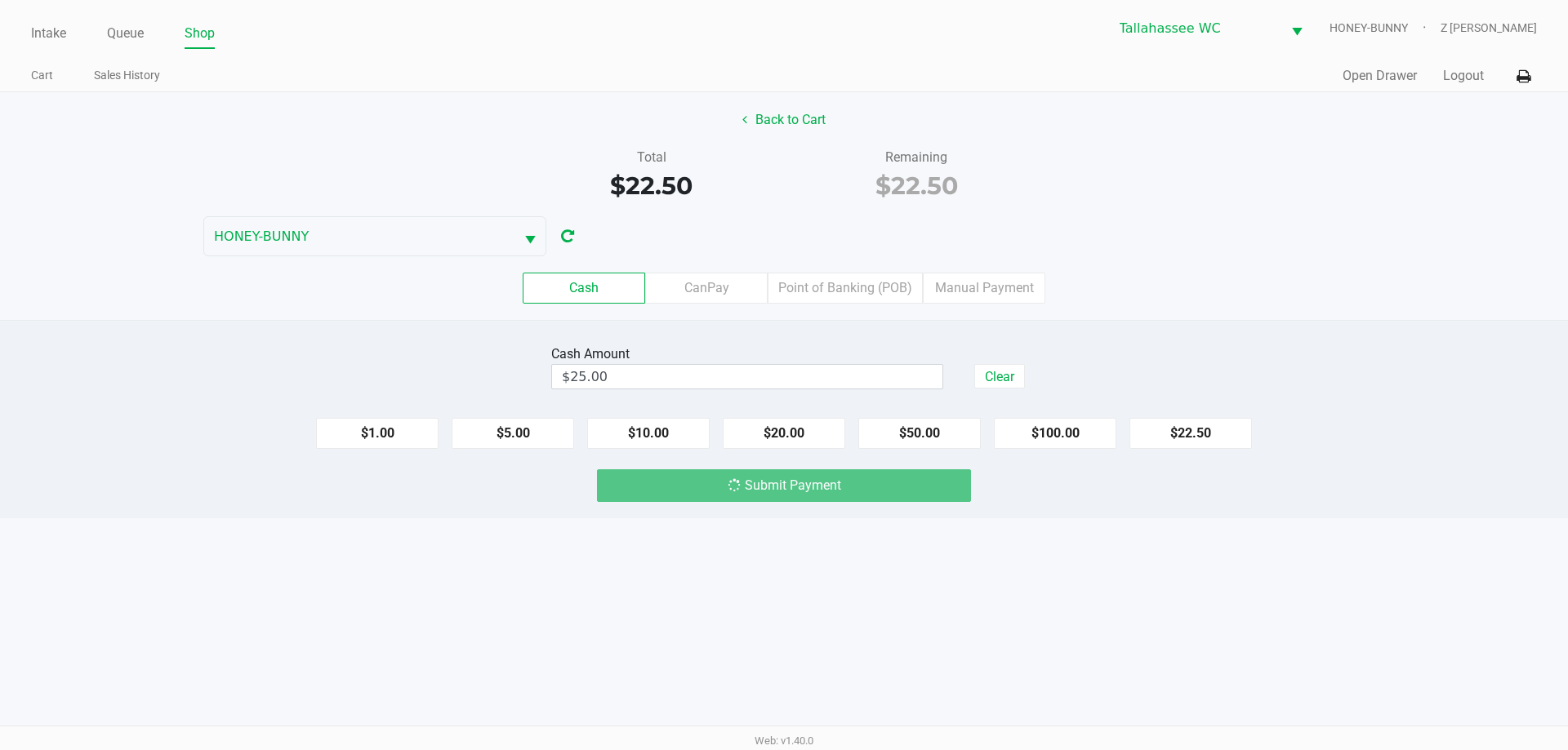
click at [1411, 295] on div "Cash CanPay Point of Banking (POB) Manual Payment" at bounding box center [784, 288] width 1568 height 31
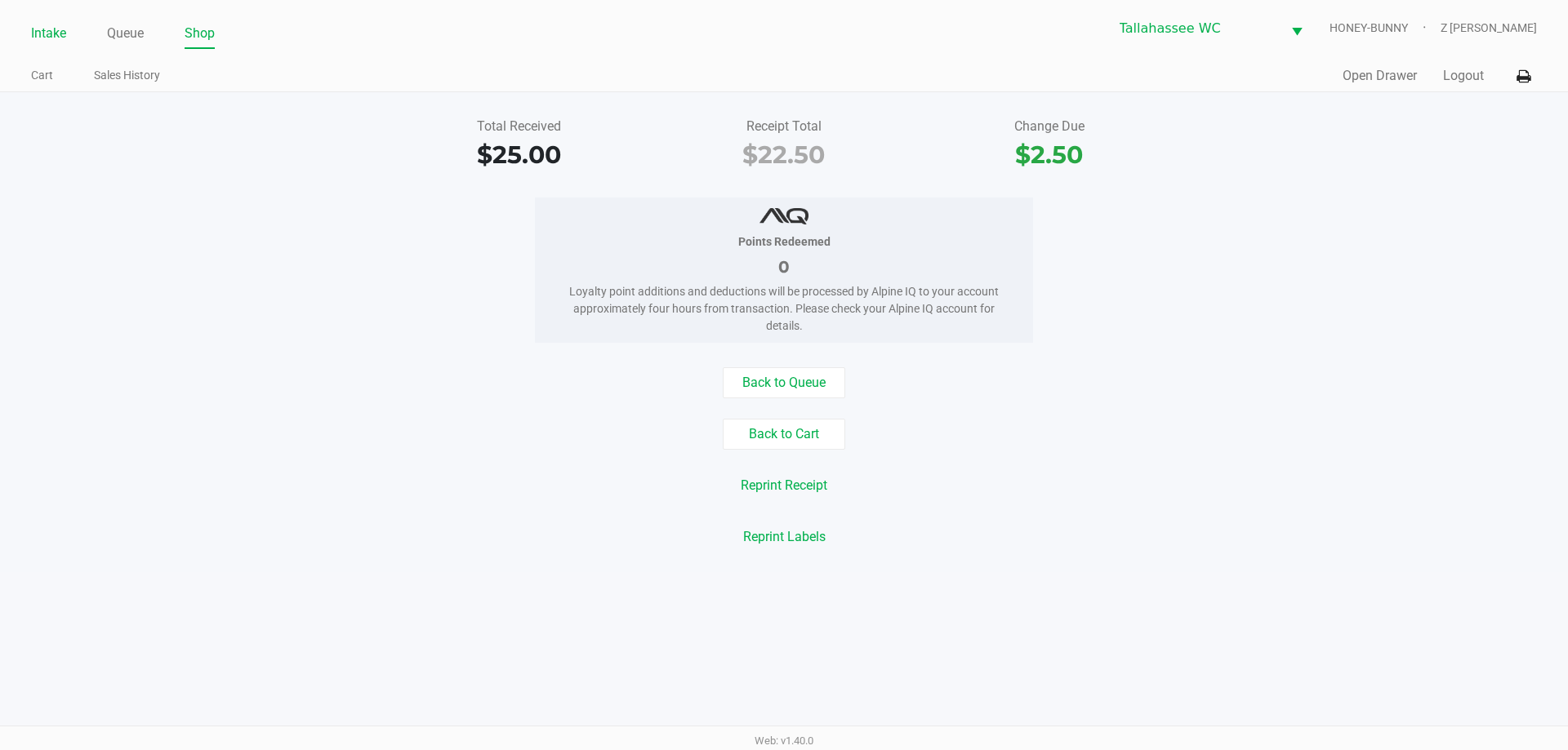
click at [52, 39] on link "Intake" at bounding box center [48, 33] width 35 height 23
